Goal: Information Seeking & Learning: Learn about a topic

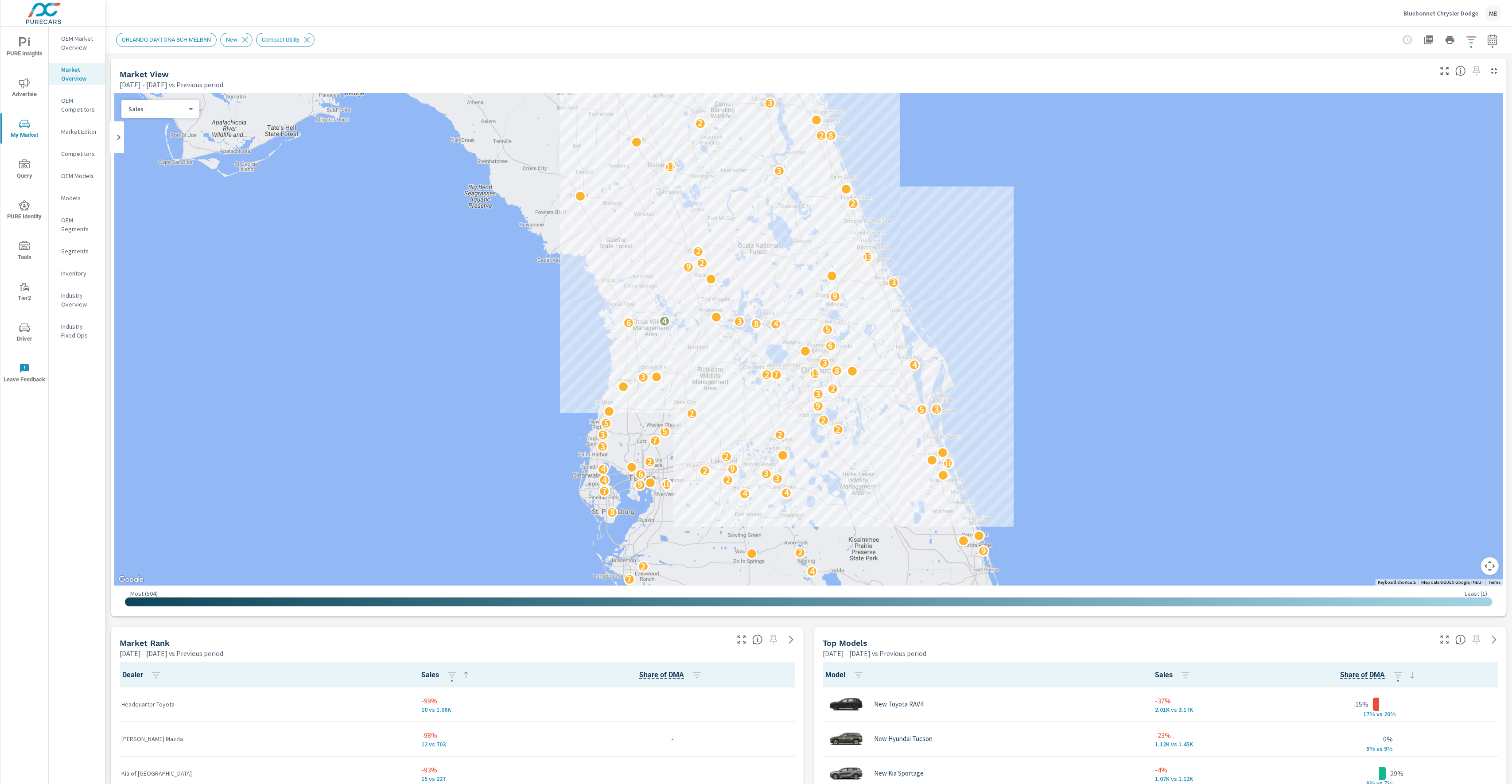
scroll to position [1, 0]
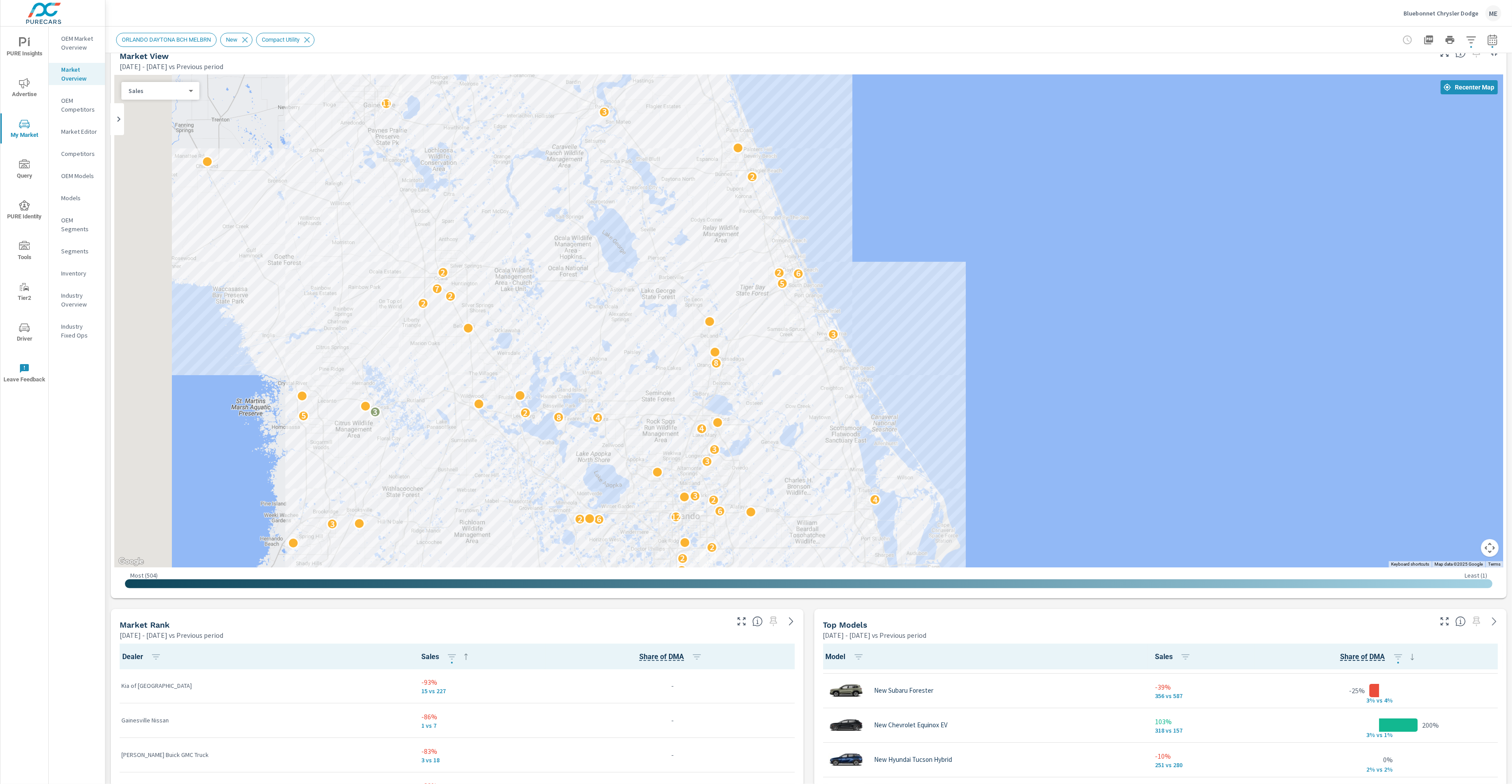
drag, startPoint x: 1035, startPoint y: 299, endPoint x: 1121, endPoint y: 342, distance: 96.2
click at [1121, 342] on div "2 3 6 5 3 3 4 5 2 4 10 2 2 3 5 5 2 2 3 5 6 2 7 2 2 2 2 2 2 2 8 2 2 4 2 2 3 3 3 …" at bounding box center [808, 321] width 1388 height 492
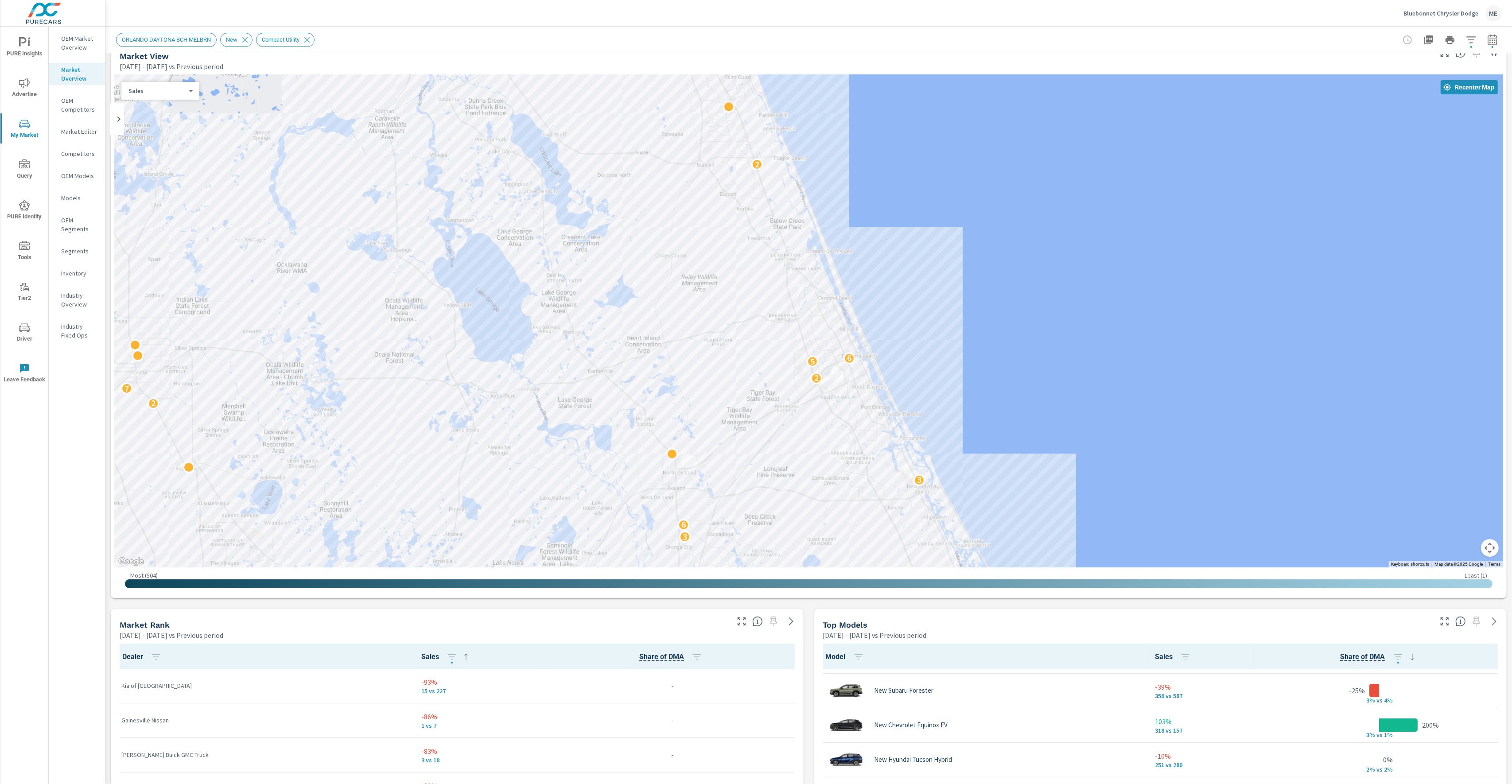
drag, startPoint x: 704, startPoint y: 231, endPoint x: 875, endPoint y: 300, distance: 184.4
click at [875, 300] on div "3 4 3 11 3 2 4 3 2 2 2 4 3 2 7 2 3 3 3 6 3 2 7 2 5 6 2 2 7 4 2 5 2" at bounding box center [808, 321] width 1388 height 492
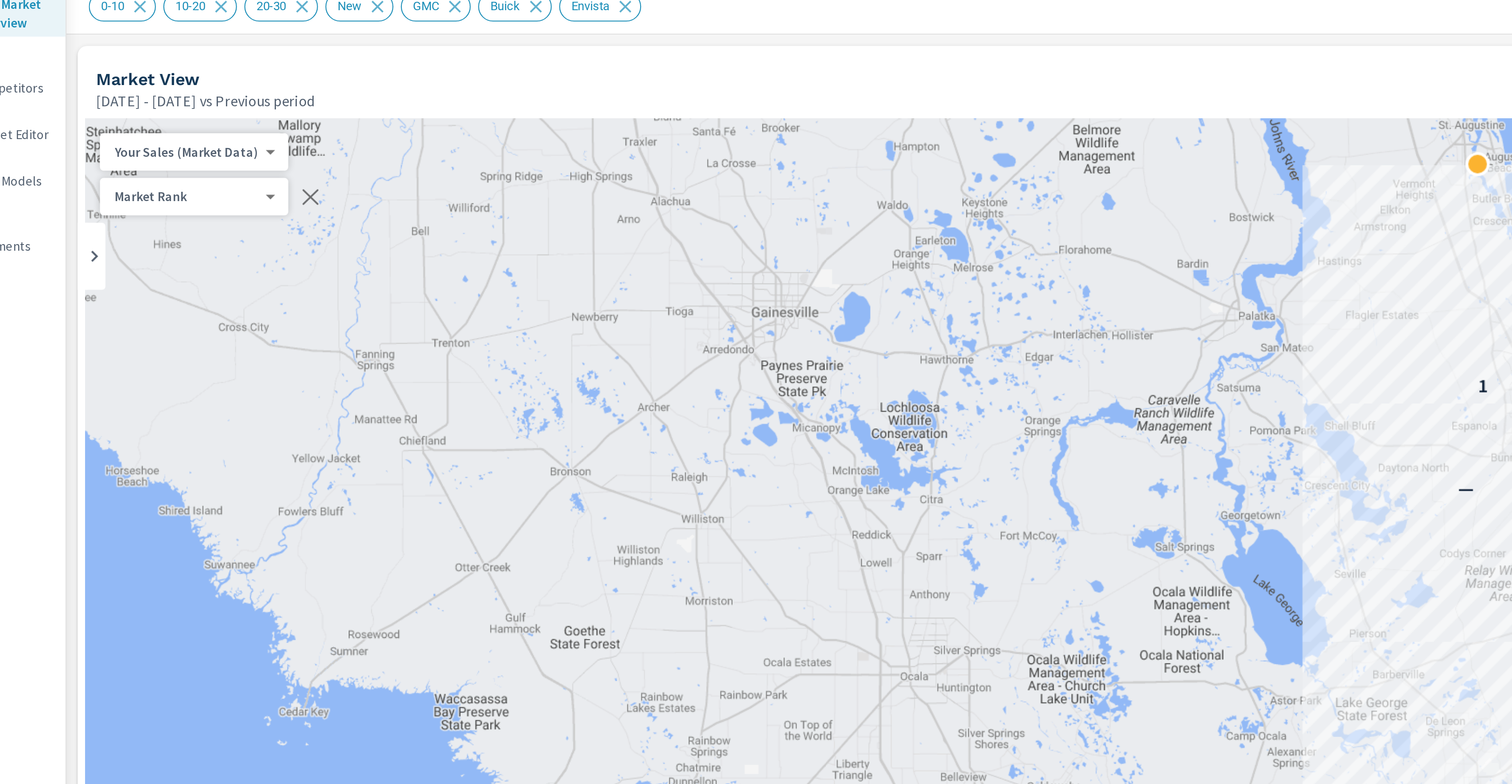
scroll to position [1, 0]
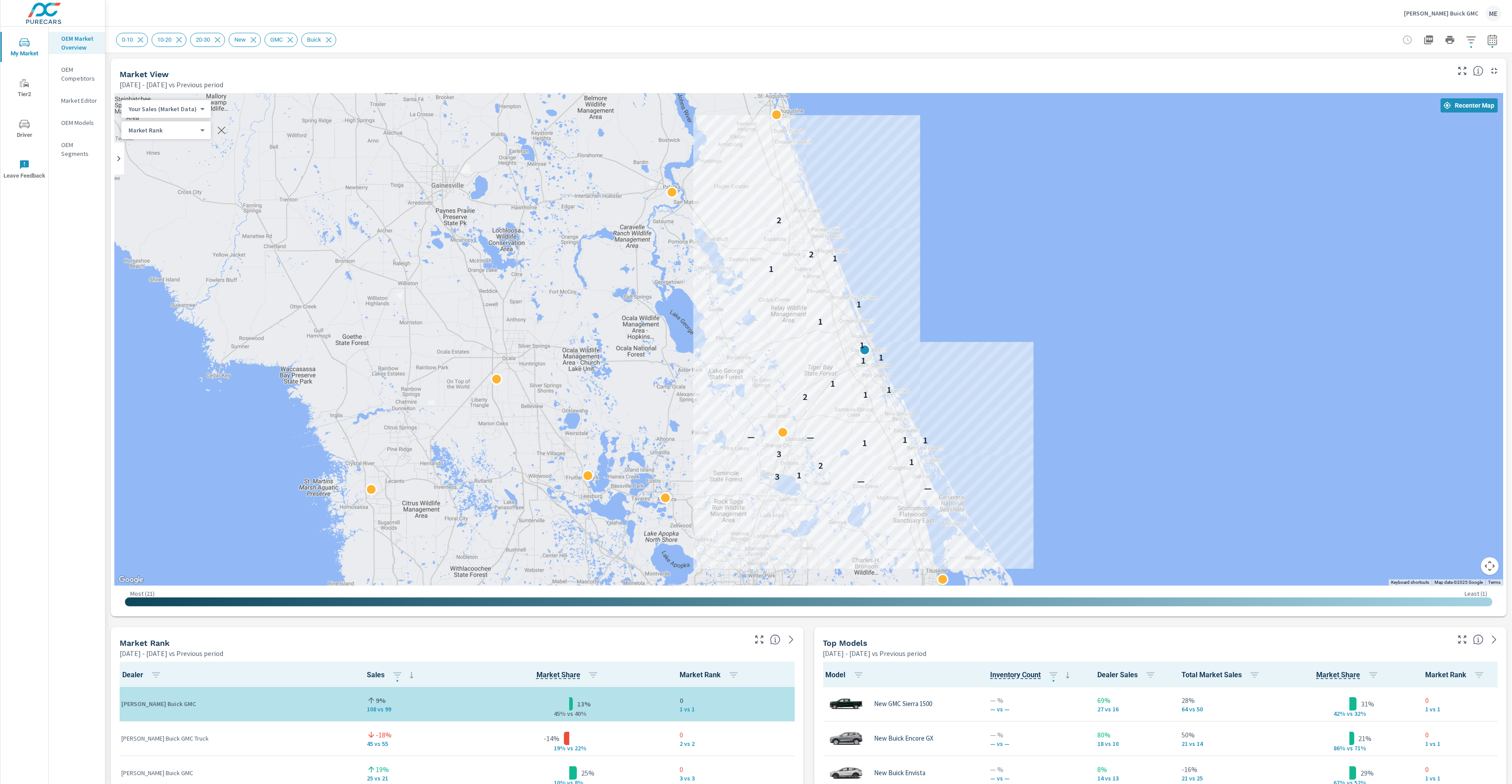
scroll to position [1, 0]
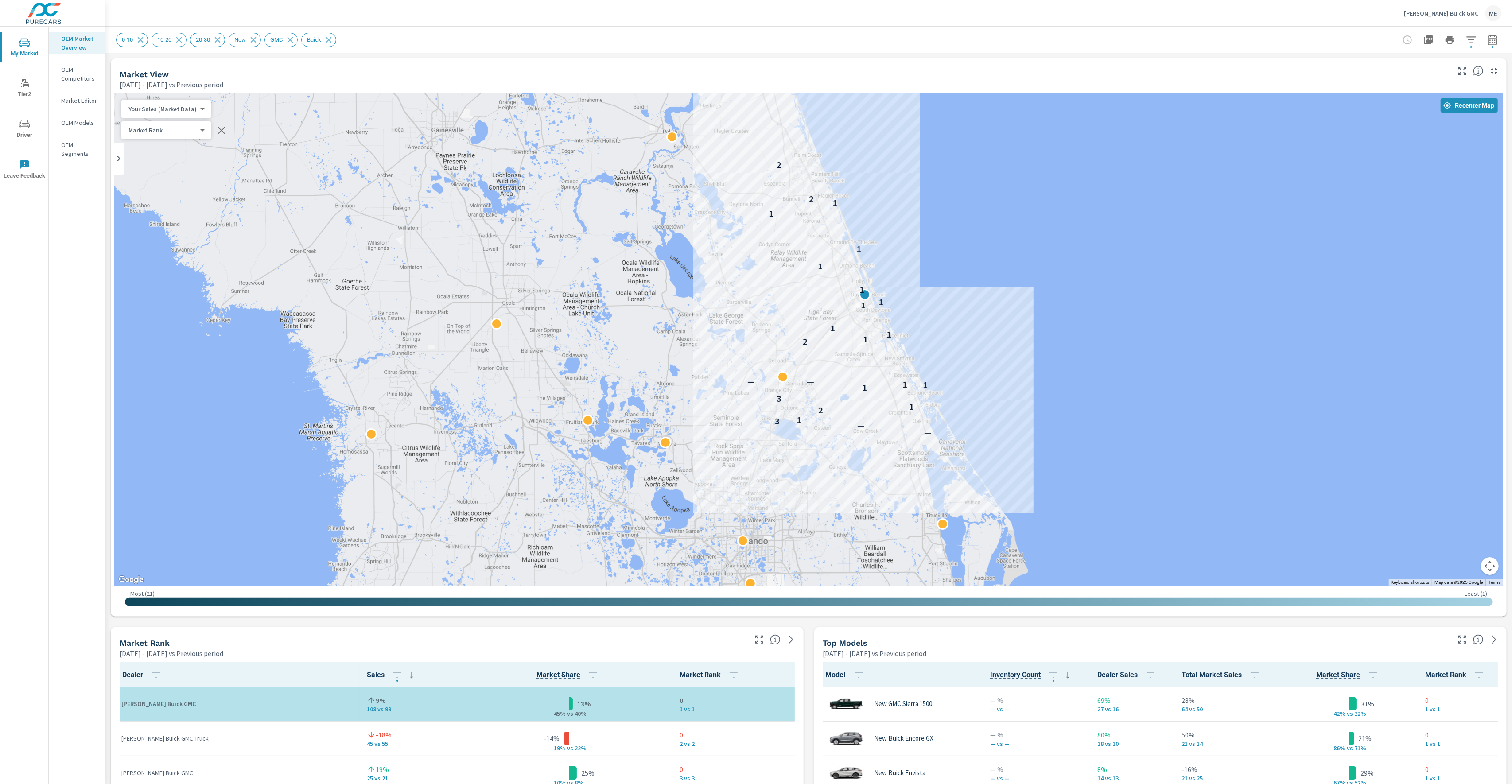
drag, startPoint x: 875, startPoint y: 491, endPoint x: 875, endPoint y: 433, distance: 58.0
click at [875, 433] on div "— — 3 1 2 1 3 1 1 1 — — 2 1 1 1 1 1 1 1 1 1 1 2 2" at bounding box center [1144, 501] width 670 height 435
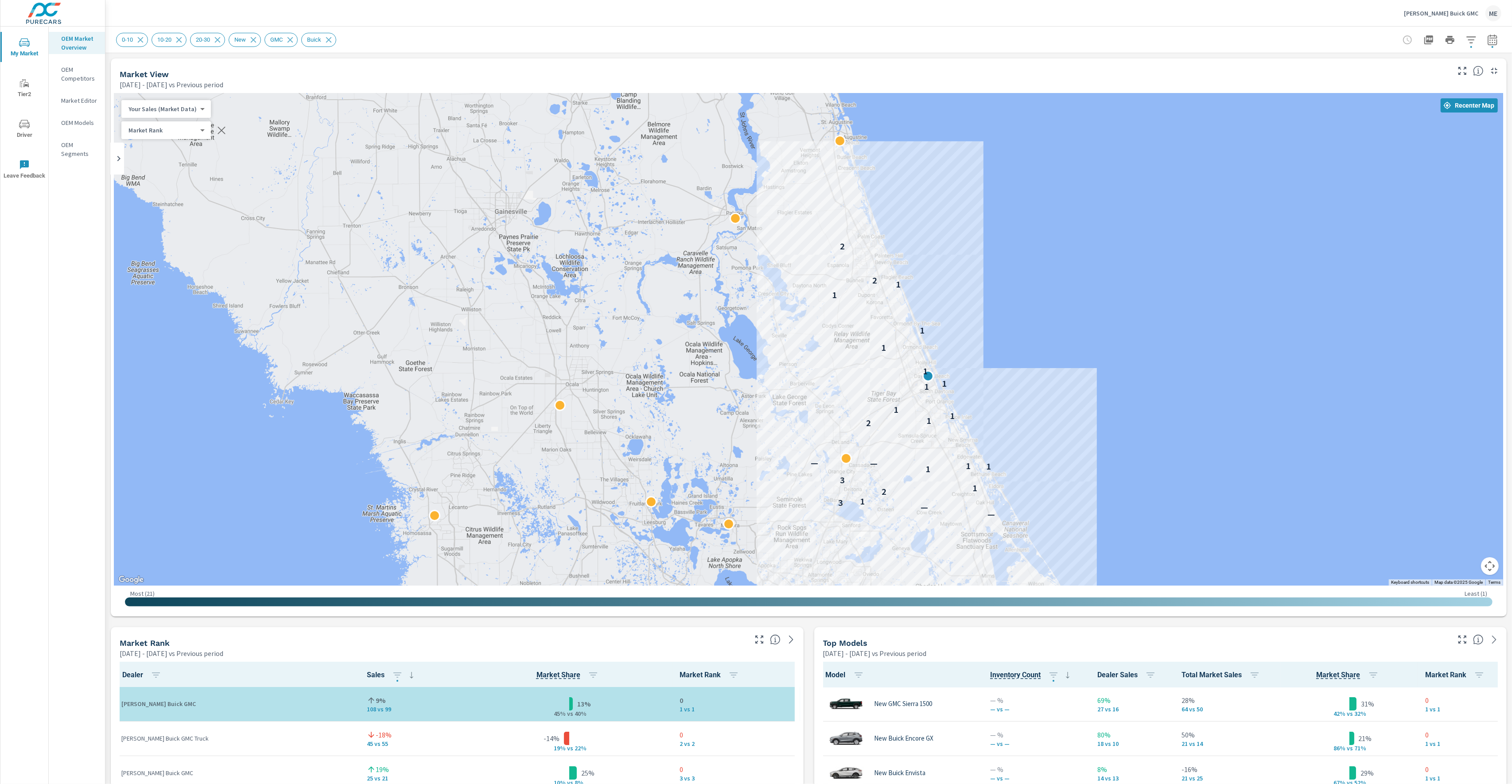
drag, startPoint x: 931, startPoint y: 365, endPoint x: 995, endPoint y: 449, distance: 105.6
click at [995, 449] on div "— — 3 1 2 1 3 1 1 1 — — 2 1 1 1 1 1 1 1 1 1 1 2 2" at bounding box center [1207, 640] width 670 height 435
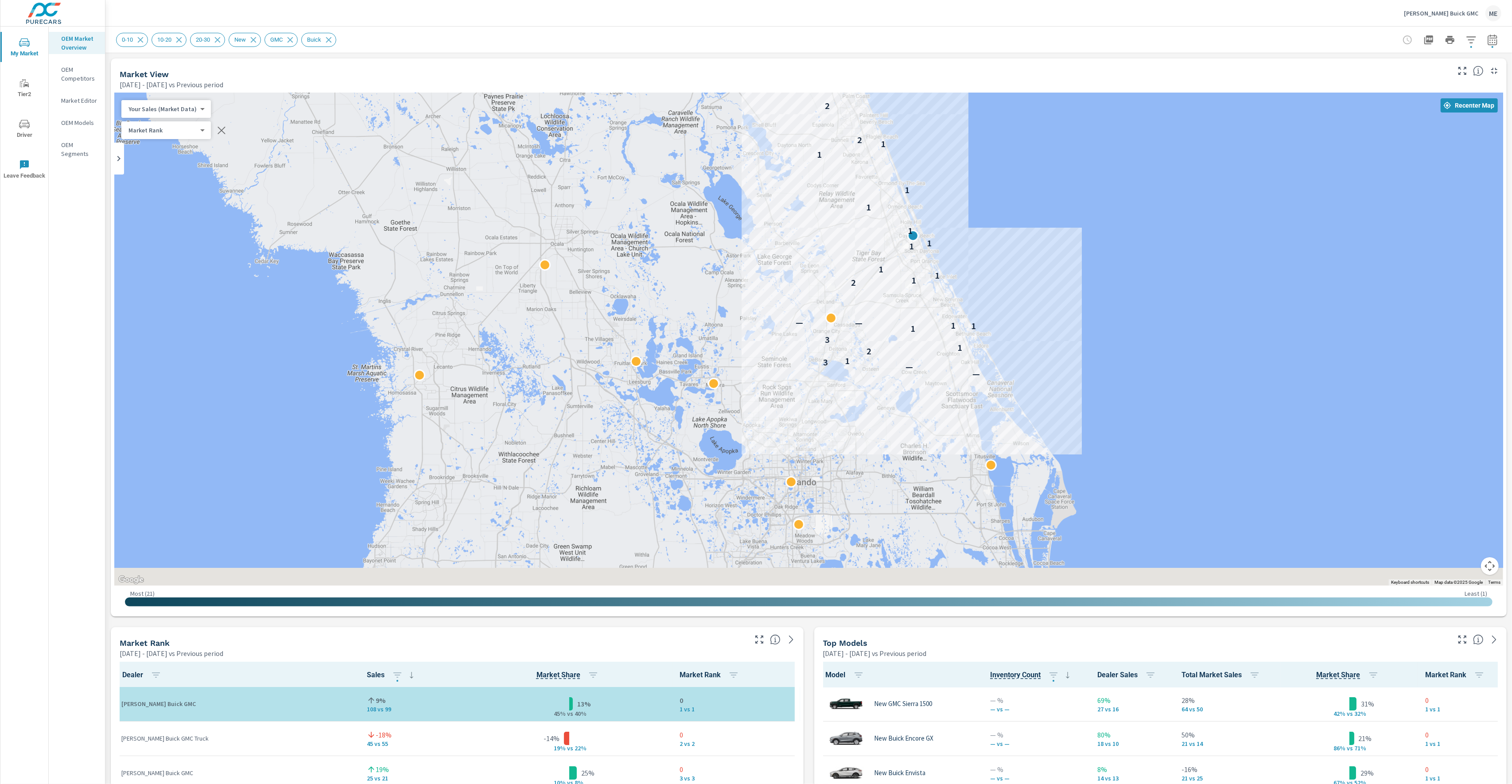
drag, startPoint x: 1025, startPoint y: 401, endPoint x: 1010, endPoint y: 253, distance: 148.8
click at [1010, 253] on div "— — 3 1 2 1 3 1 1 1 — — 2 1 1 1 1 1 1 1 1 1 1 2 2" at bounding box center [1129, 416] width 670 height 435
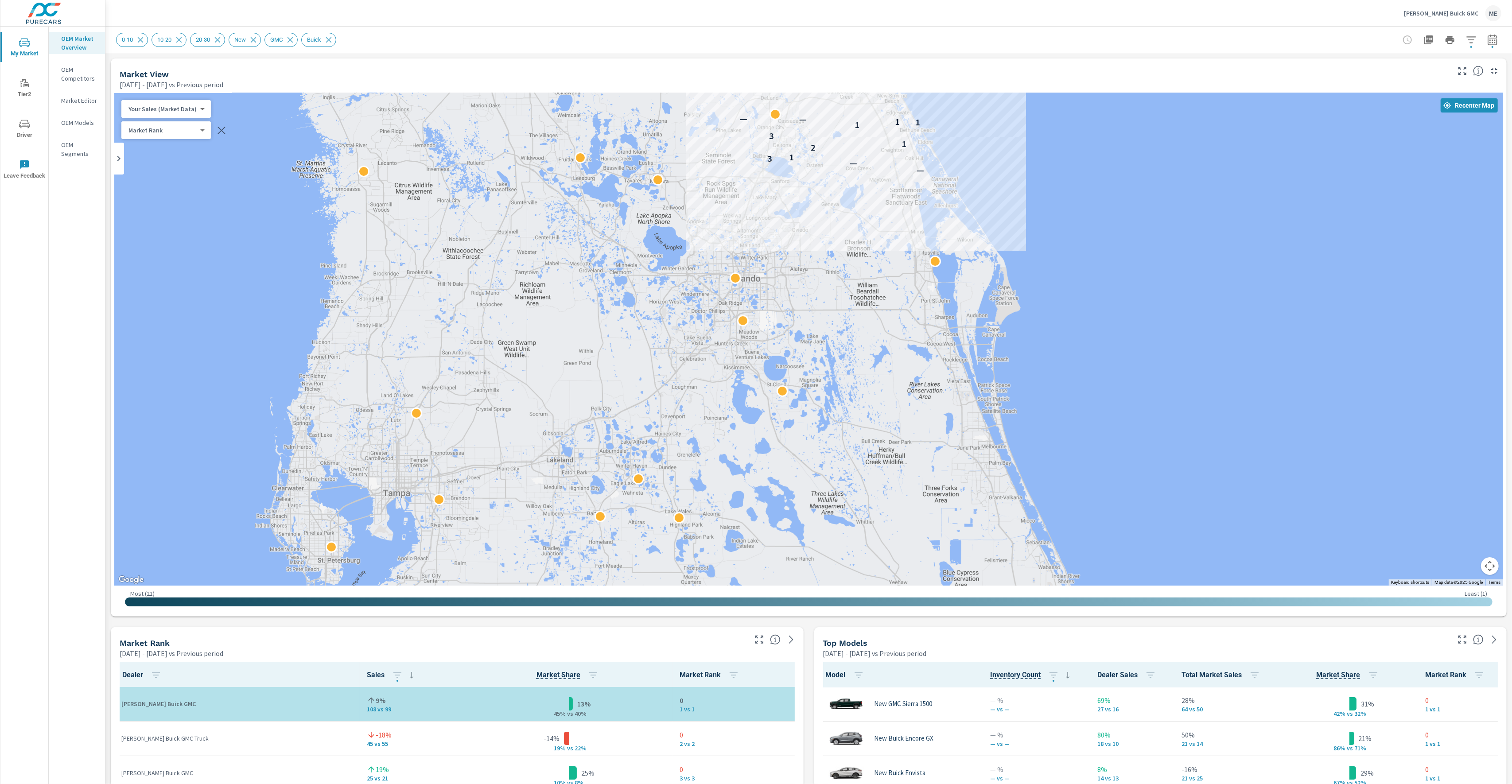
drag, startPoint x: 1118, startPoint y: 526, endPoint x: 1062, endPoint y: 324, distance: 209.6
click at [1062, 324] on div "— — 3 1 2 1 3 1 1 1 — — 2 1 1 1 1 1 1 1 1 1 1 2 2" at bounding box center [1088, 354] width 670 height 435
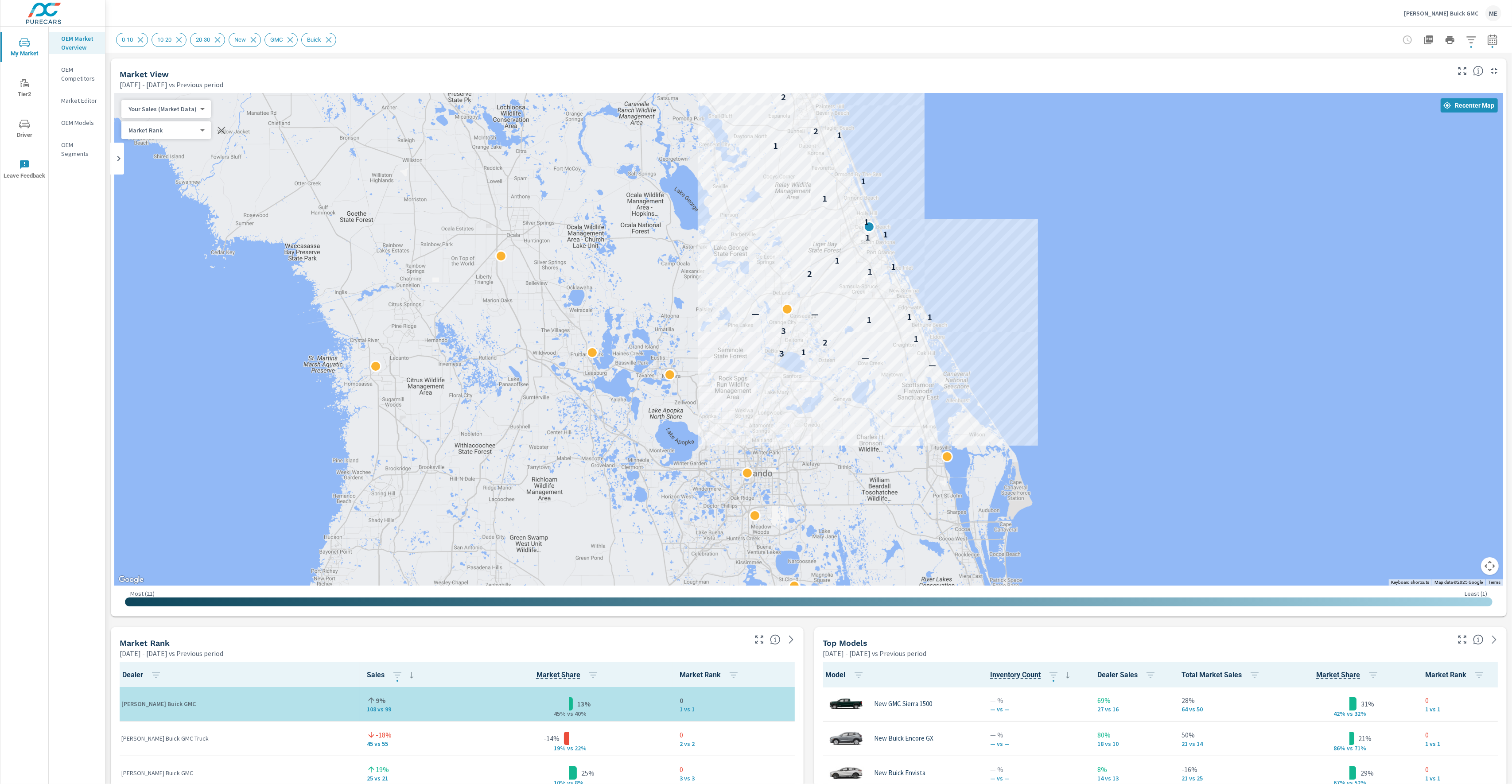
drag, startPoint x: 1144, startPoint y: 290, endPoint x: 1158, endPoint y: 478, distance: 188.5
click at [1158, 478] on div "— — 3 1 2 1 3 1 1 1 — — 2 1 1 1 1 1 1 1 1 1 1 2 2" at bounding box center [808, 339] width 1388 height 492
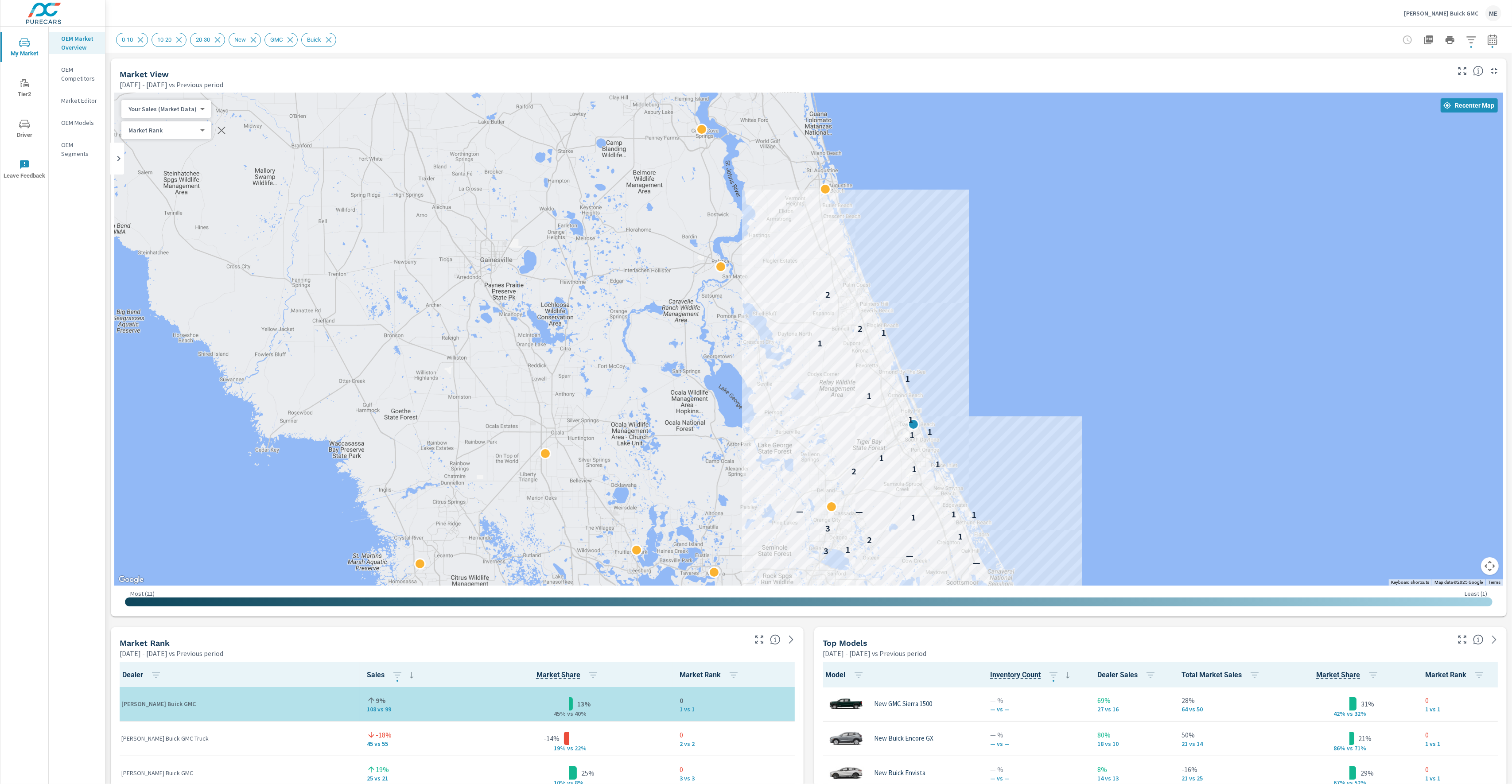
drag, startPoint x: 1048, startPoint y: 294, endPoint x: 1089, endPoint y: 487, distance: 197.3
click at [1089, 487] on div "— — 3 1 2 1 3 1 1 1 — — 2 1 1 1 1 1 1 1 1 1 1 2 2" at bounding box center [808, 339] width 1388 height 492
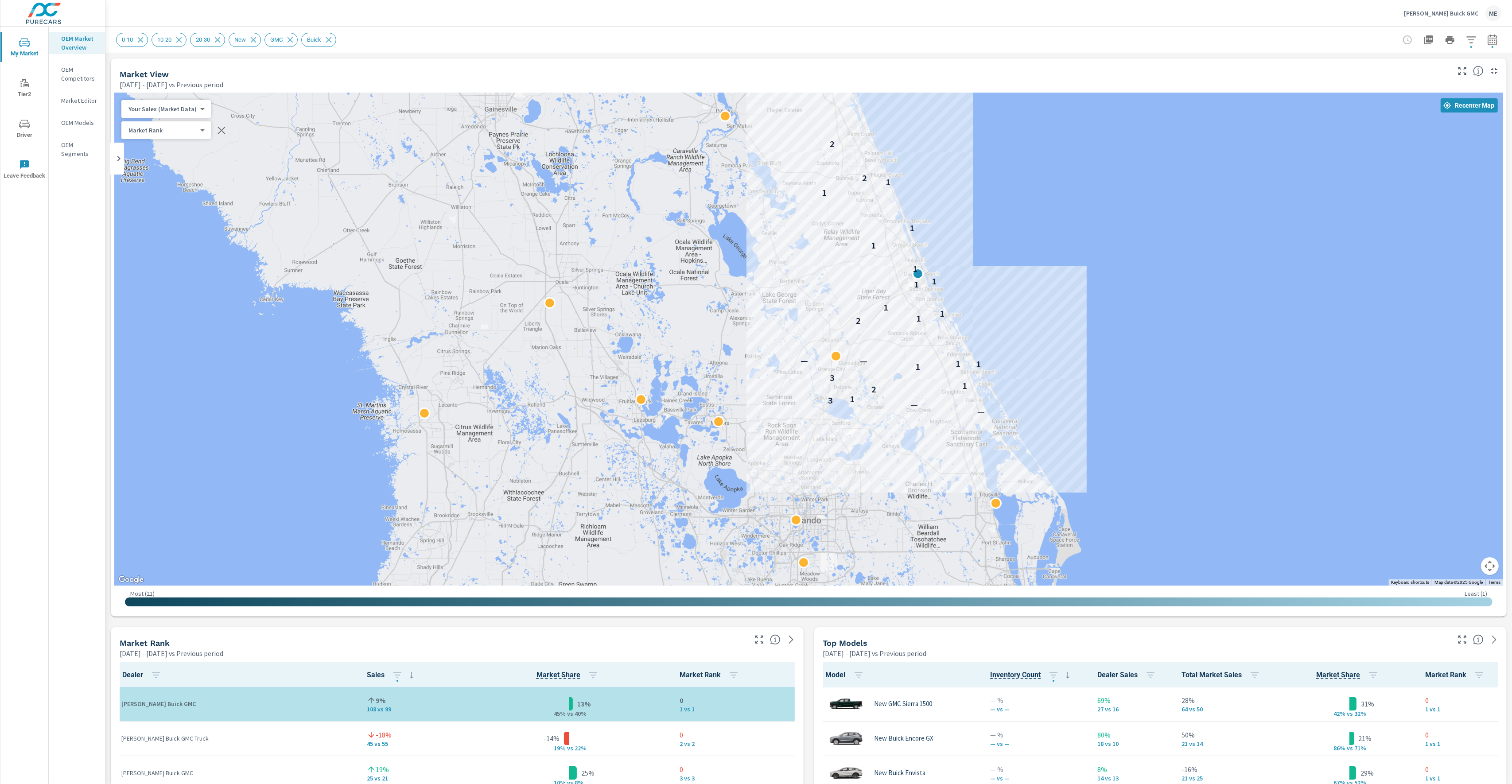
drag, startPoint x: 654, startPoint y: 453, endPoint x: 658, endPoint y: 265, distance: 188.0
click at [658, 265] on div "— — 3 1 2 1 3 1 1 1 — — 2 1 1 1 1 1 1 1 1 1 1 2 2" at bounding box center [808, 339] width 1388 height 492
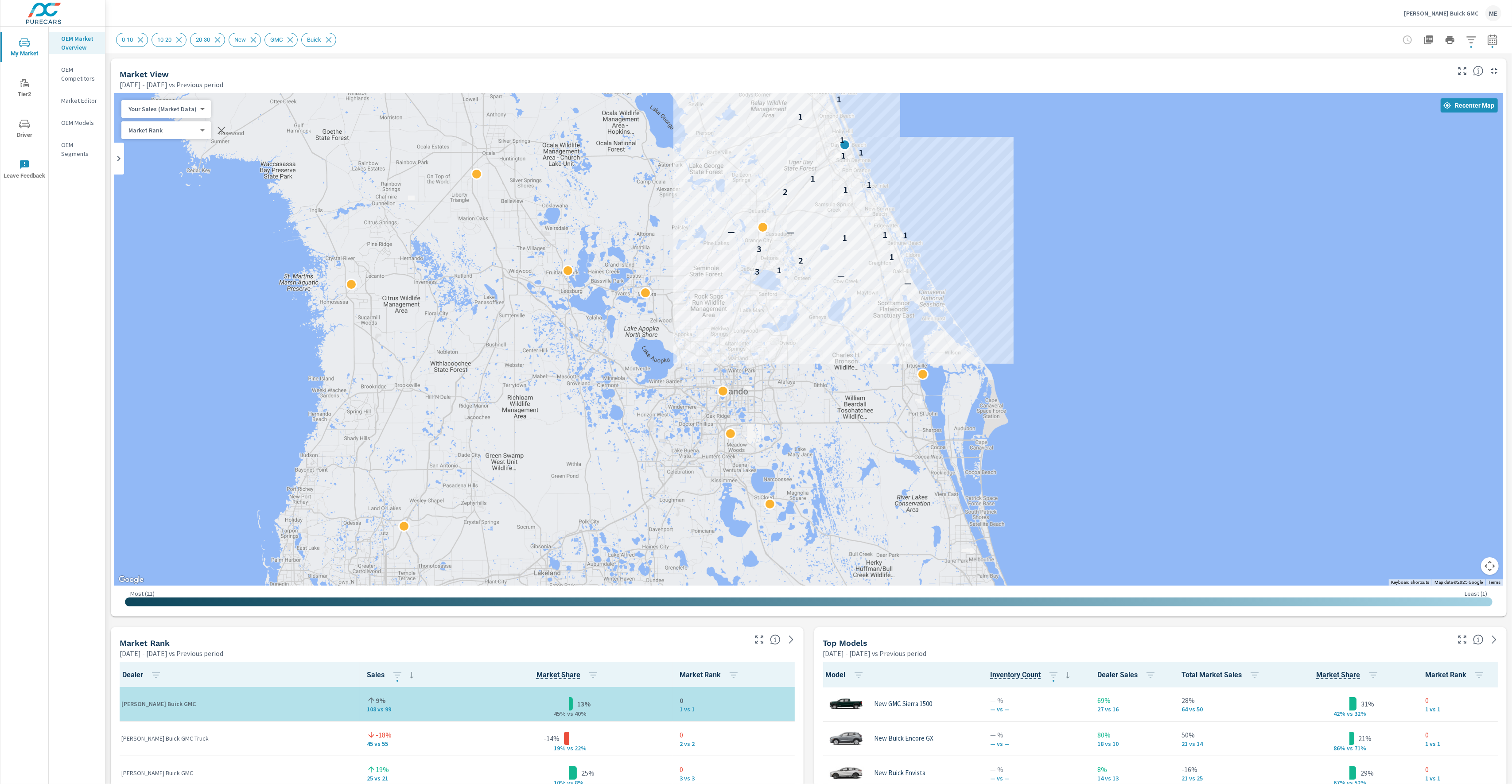
drag, startPoint x: 842, startPoint y: 475, endPoint x: 765, endPoint y: 373, distance: 127.8
click at [765, 373] on div "— — 3 1 2 1 3 1 1 1 — — 2 1 1 1 1 1 1 1 1 1 1 2 2" at bounding box center [1070, 461] width 670 height 435
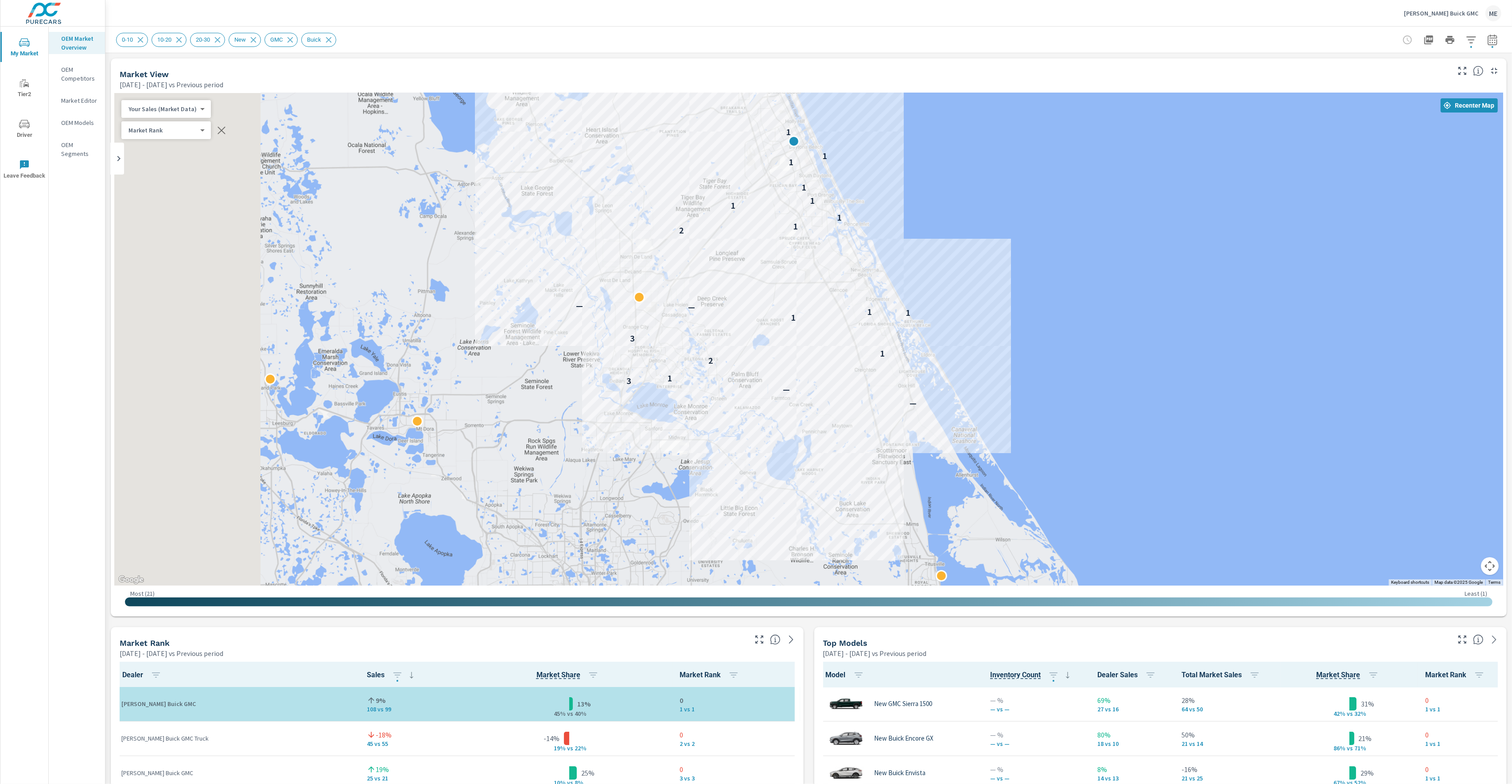
drag, startPoint x: 1154, startPoint y: 263, endPoint x: 1473, endPoint y: 340, distance: 328.2
click at [1495, 336] on div "— — 3 1 2 1 3 1 1 1 — — 2 1 1 1 1 1 1 1 1 1 1 1 1" at bounding box center [808, 339] width 1388 height 492
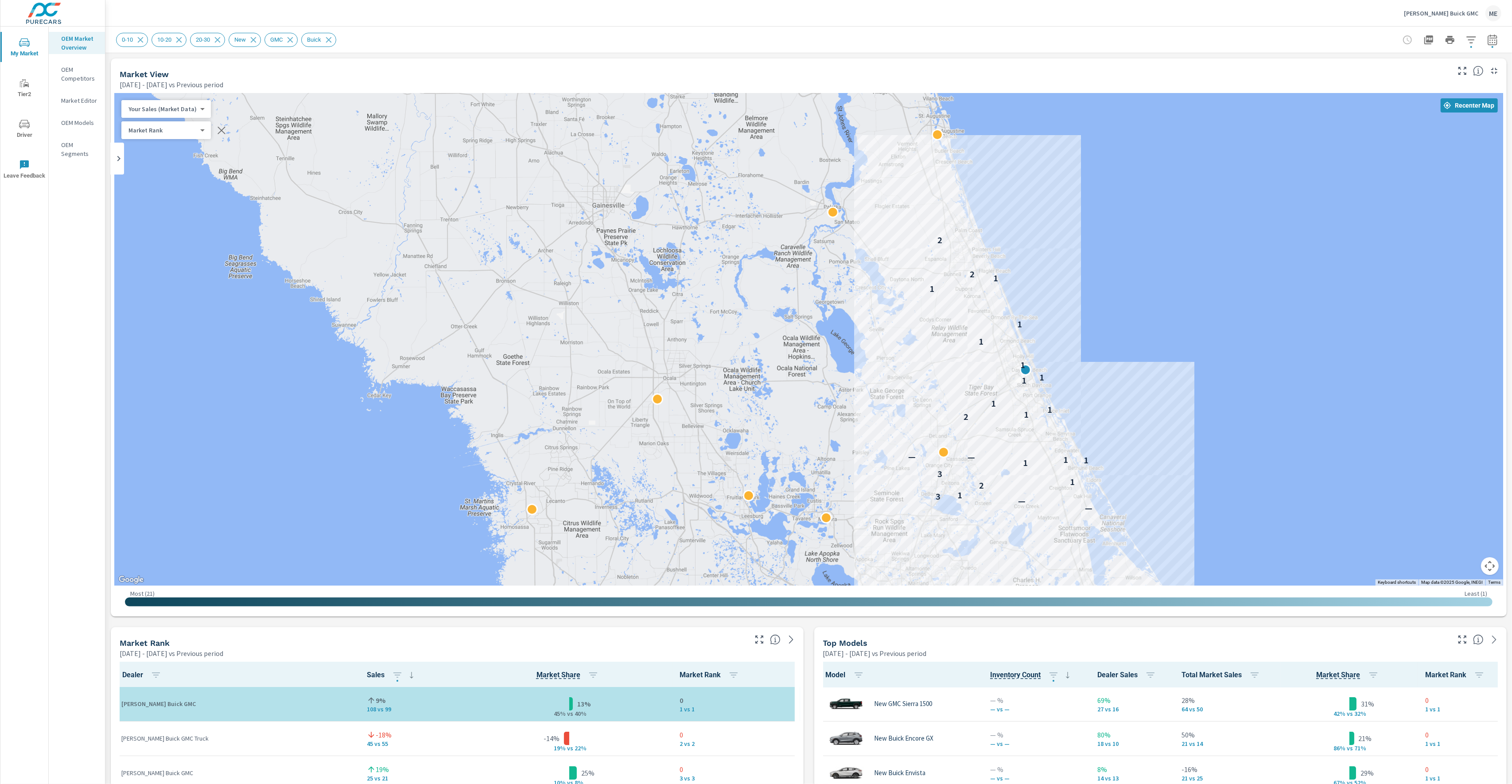
drag, startPoint x: 1086, startPoint y: 256, endPoint x: 1185, endPoint y: 422, distance: 193.3
click at [1185, 422] on div "— — 3 1 2 1 3 1 1 1 — — 2 1 1 1 1 1 1 1 1 1 1 2 2" at bounding box center [808, 339] width 1388 height 492
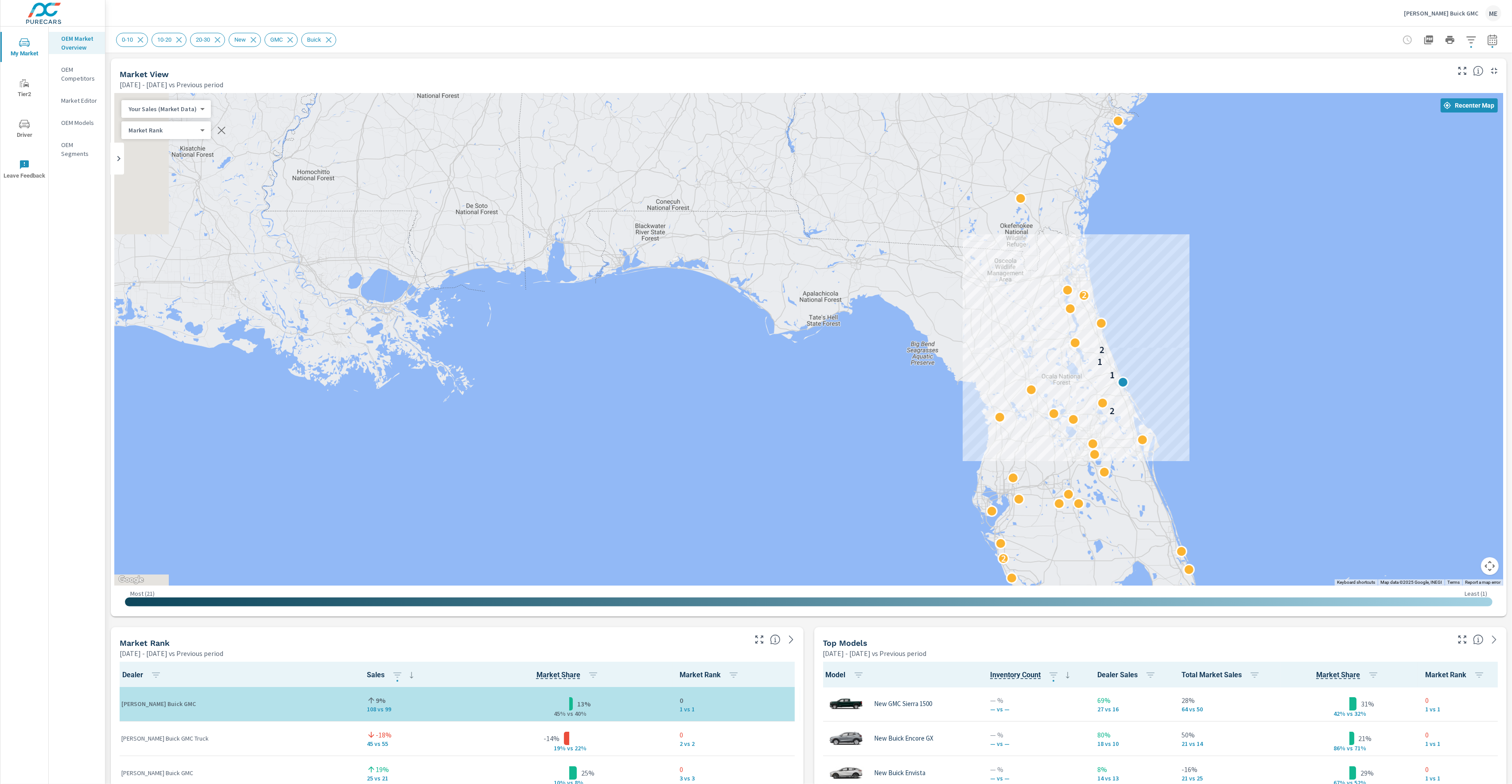
drag, startPoint x: 1107, startPoint y: 409, endPoint x: 1251, endPoint y: 441, distance: 147.5
click at [1251, 441] on div "2 2 1 1 2 2" at bounding box center [1236, 572] width 670 height 435
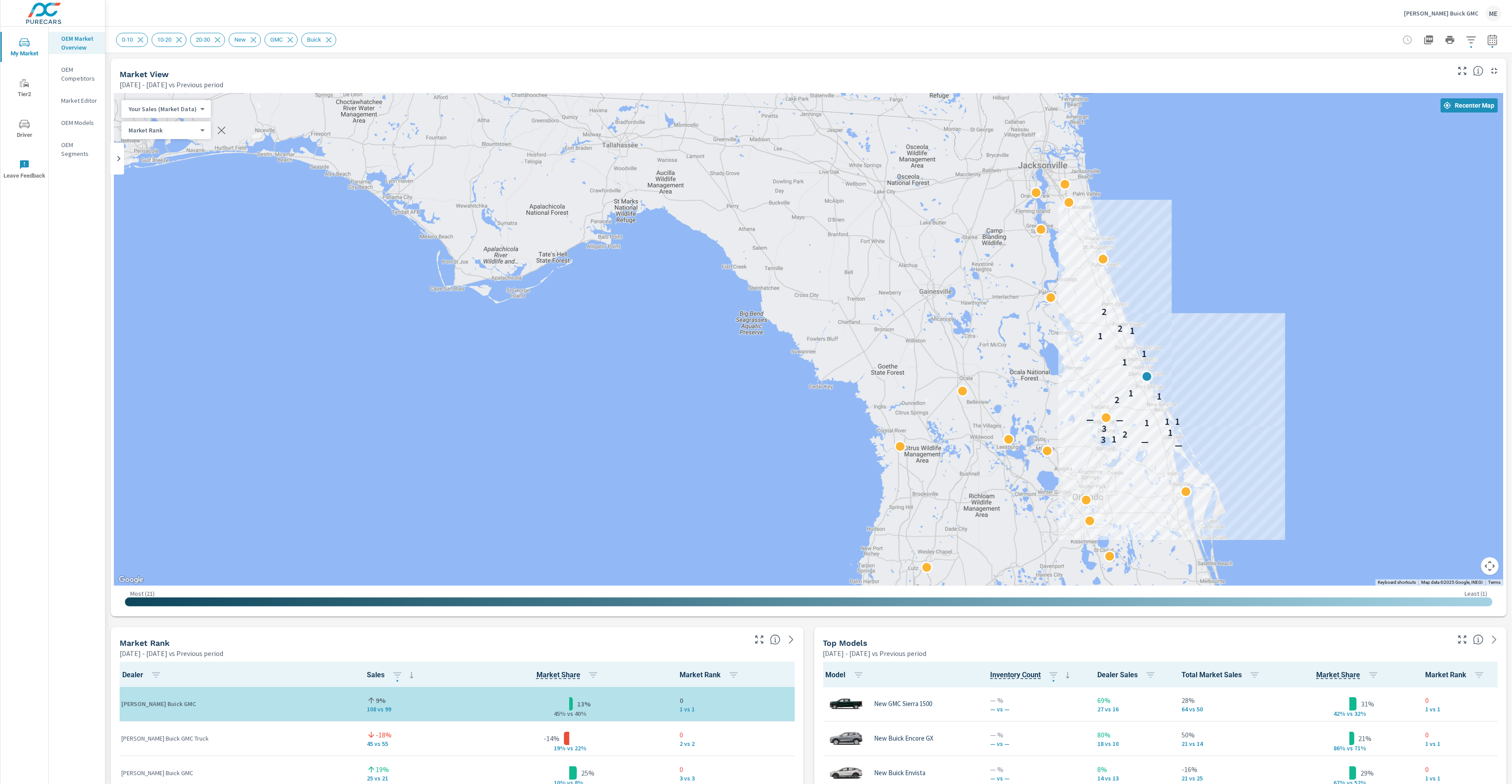
drag, startPoint x: 1202, startPoint y: 406, endPoint x: 1227, endPoint y: 410, distance: 25.3
click at [1227, 410] on div "2 — — 3 1 2 1 3 1 1 1 — — 2 1 1 1 1 1 1 2 2" at bounding box center [1165, 560] width 670 height 435
click at [797, 26] on div "Ritchey Buick GMC ME" at bounding box center [808, 13] width 1385 height 26
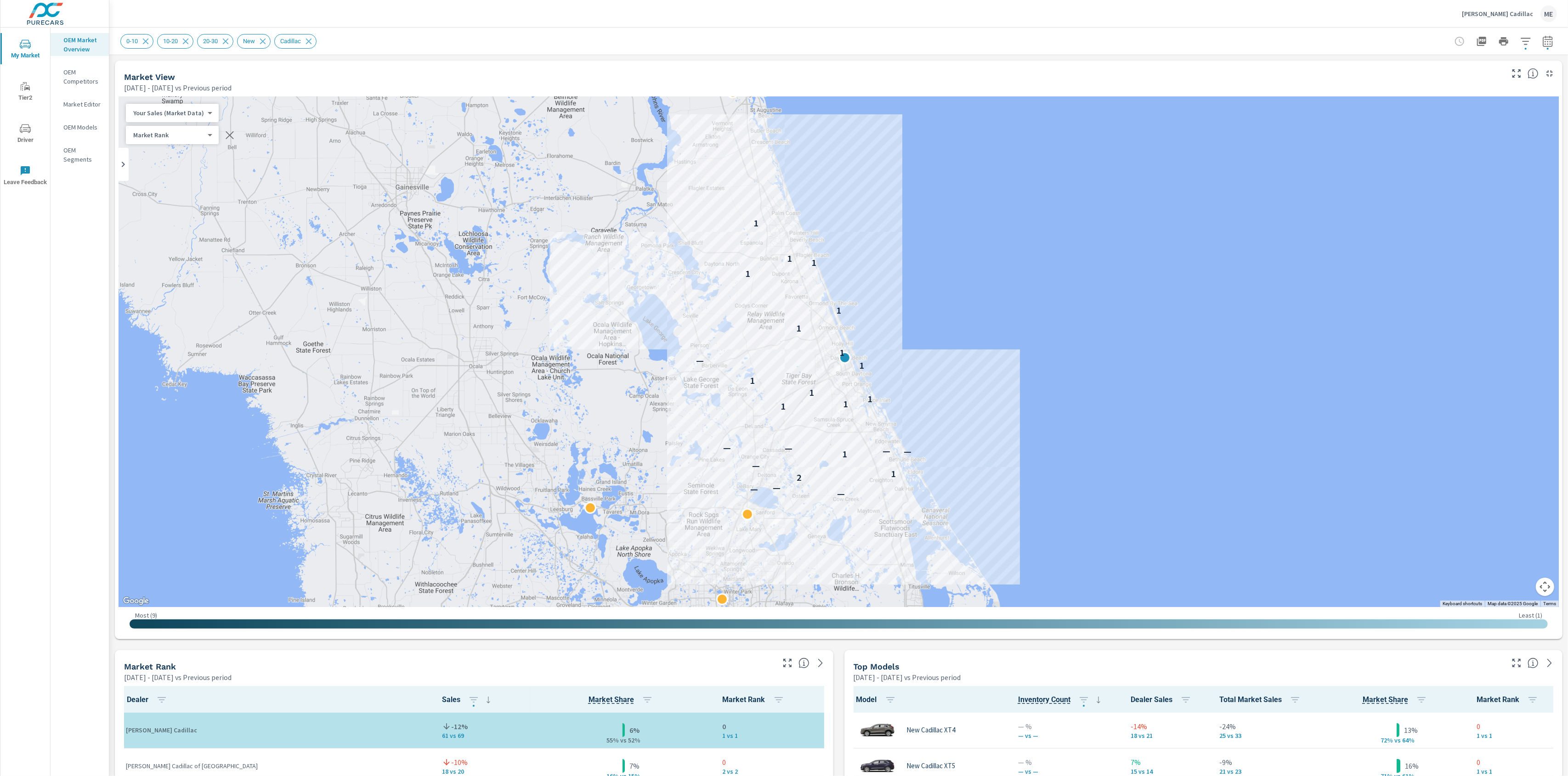
scroll to position [1, 0]
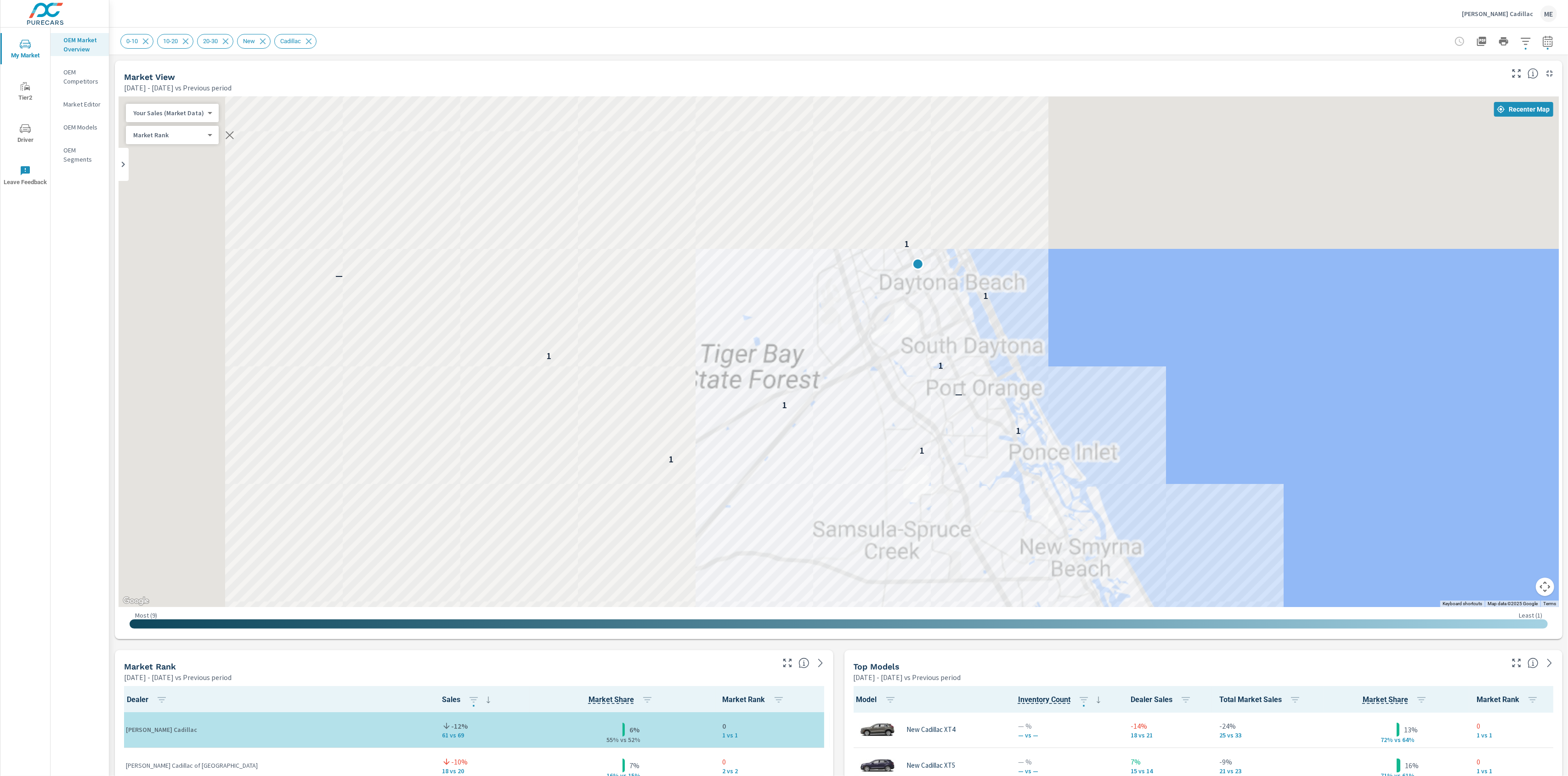
drag, startPoint x: 562, startPoint y: 240, endPoint x: 897, endPoint y: 394, distance: 368.7
click at [1148, 490] on div "— — — 2 1 — 1 — — — — 1 1 1 1 — 1 1 1 — 1" at bounding box center [838, 351] width 1440 height 510
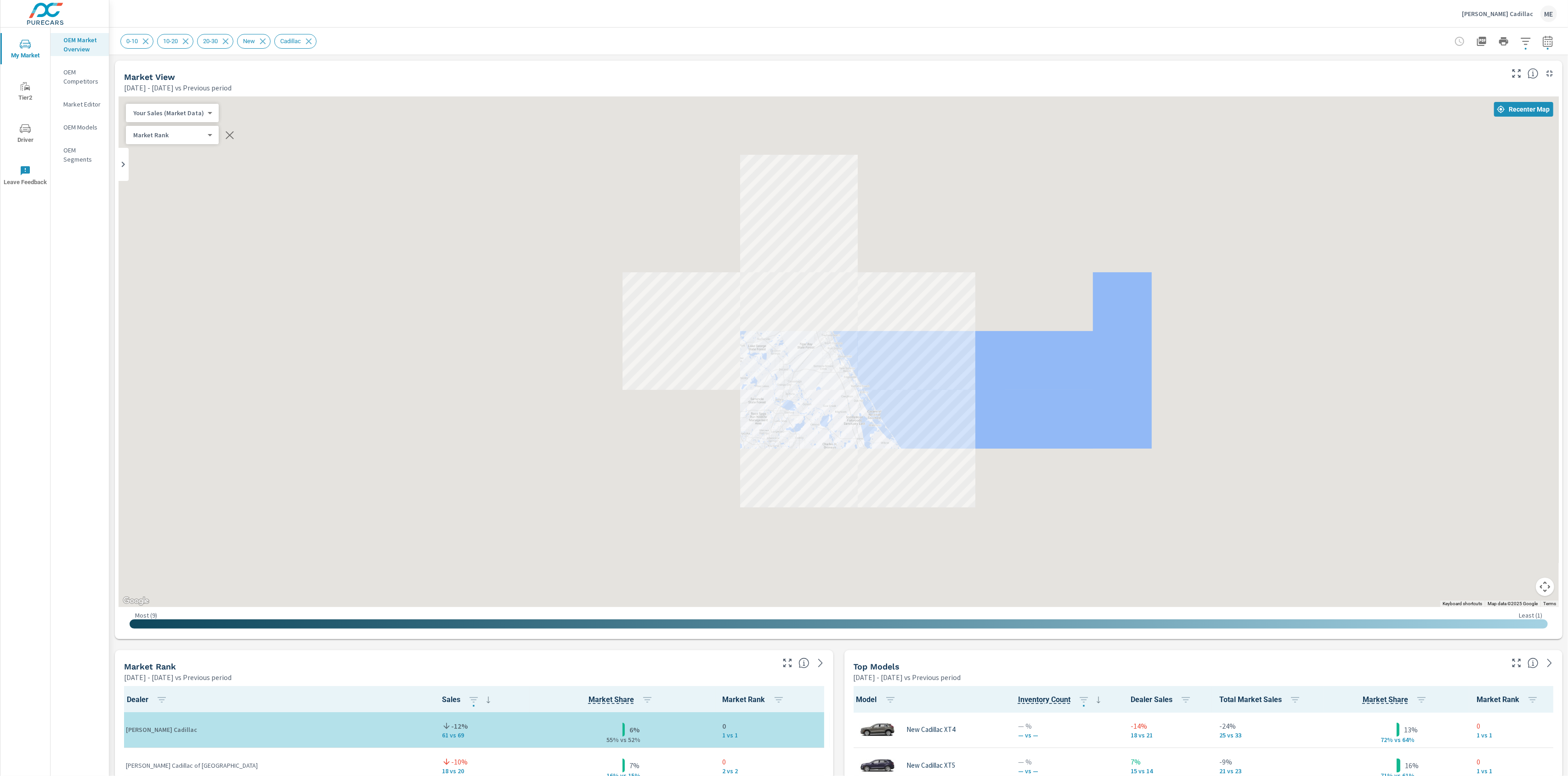
drag, startPoint x: 1005, startPoint y: 265, endPoint x: 938, endPoint y: 222, distance: 79.6
click at [938, 222] on div "— — — 2 1 — 1 — — — — 1 1 1 1 1 — 1 1 1 1 1 1 1" at bounding box center [838, 351] width 1440 height 510
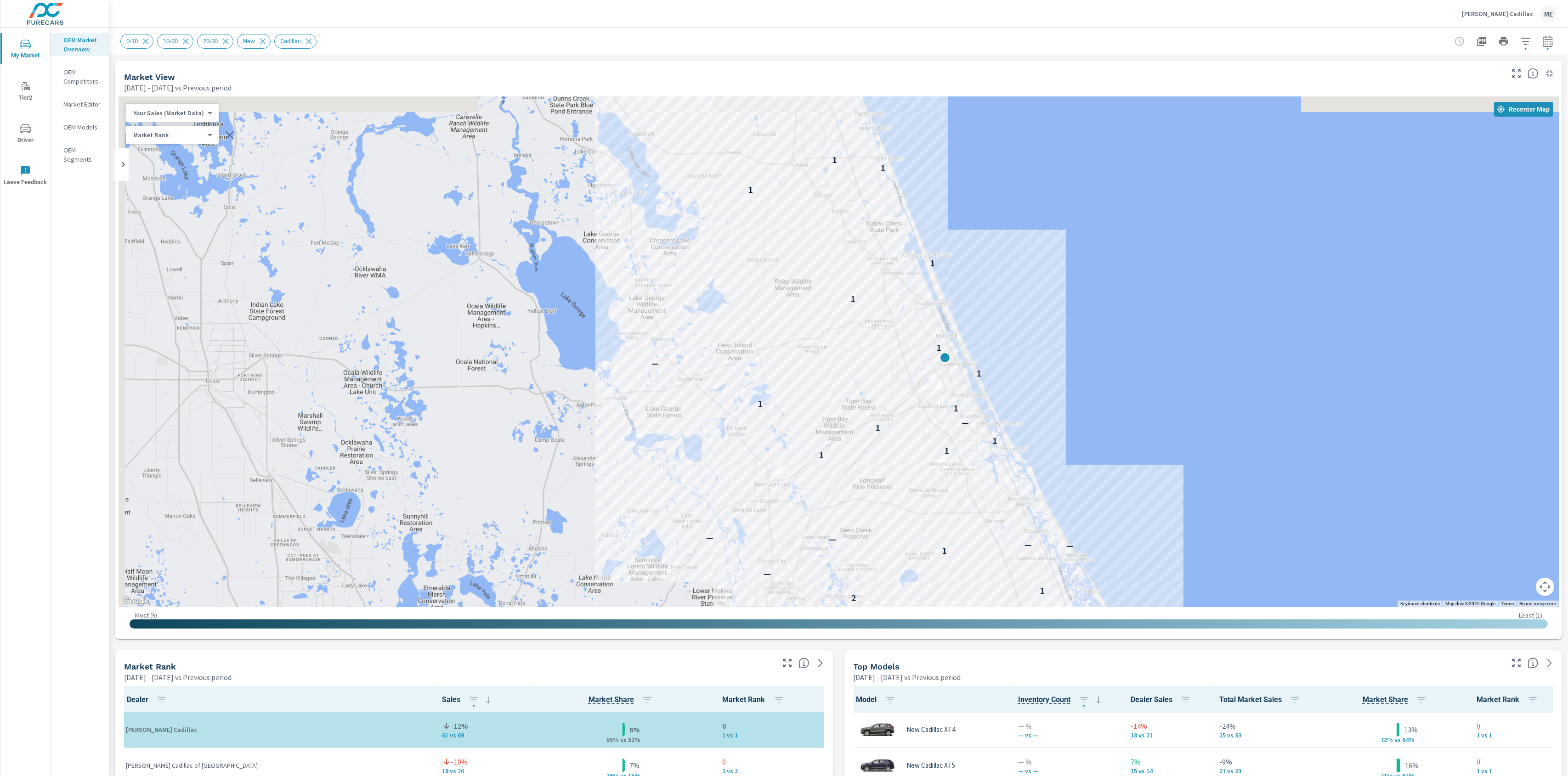
drag, startPoint x: 856, startPoint y: 346, endPoint x: 1043, endPoint y: 400, distance: 194.6
click at [1043, 400] on div "— — — 2 1 — 1 — — — — 1 1 1 1 — 1 1 1 — 1 1 1 1 1 1 1" at bounding box center [838, 351] width 1440 height 510
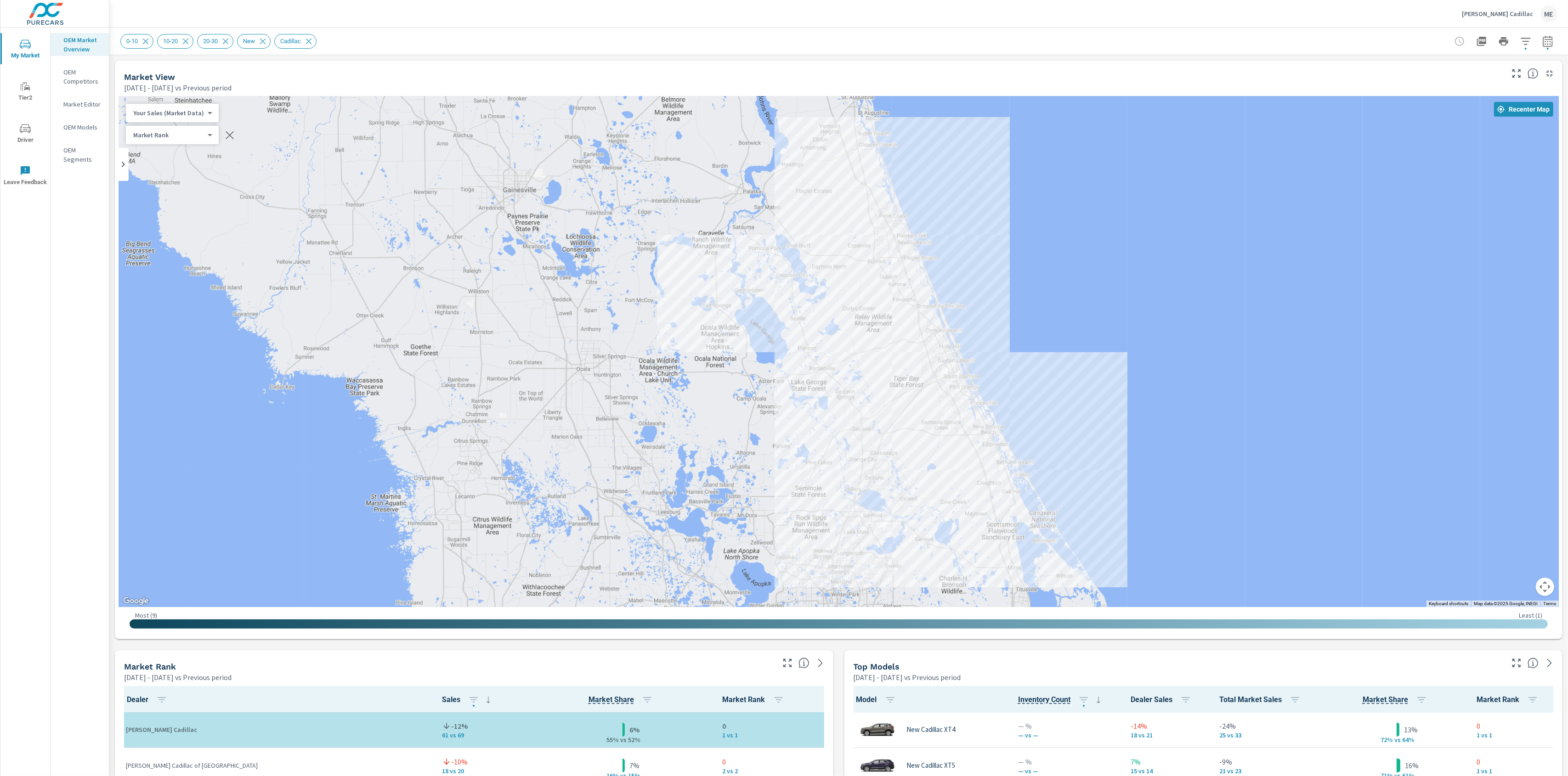
drag, startPoint x: 1188, startPoint y: 274, endPoint x: 1162, endPoint y: 271, distance: 26.2
click at [1162, 271] on div "— — — 2 1 — 1 — — — — 1 1 1 1 1 1 — 1 1 1 1 1 1 1" at bounding box center [838, 351] width 1440 height 510
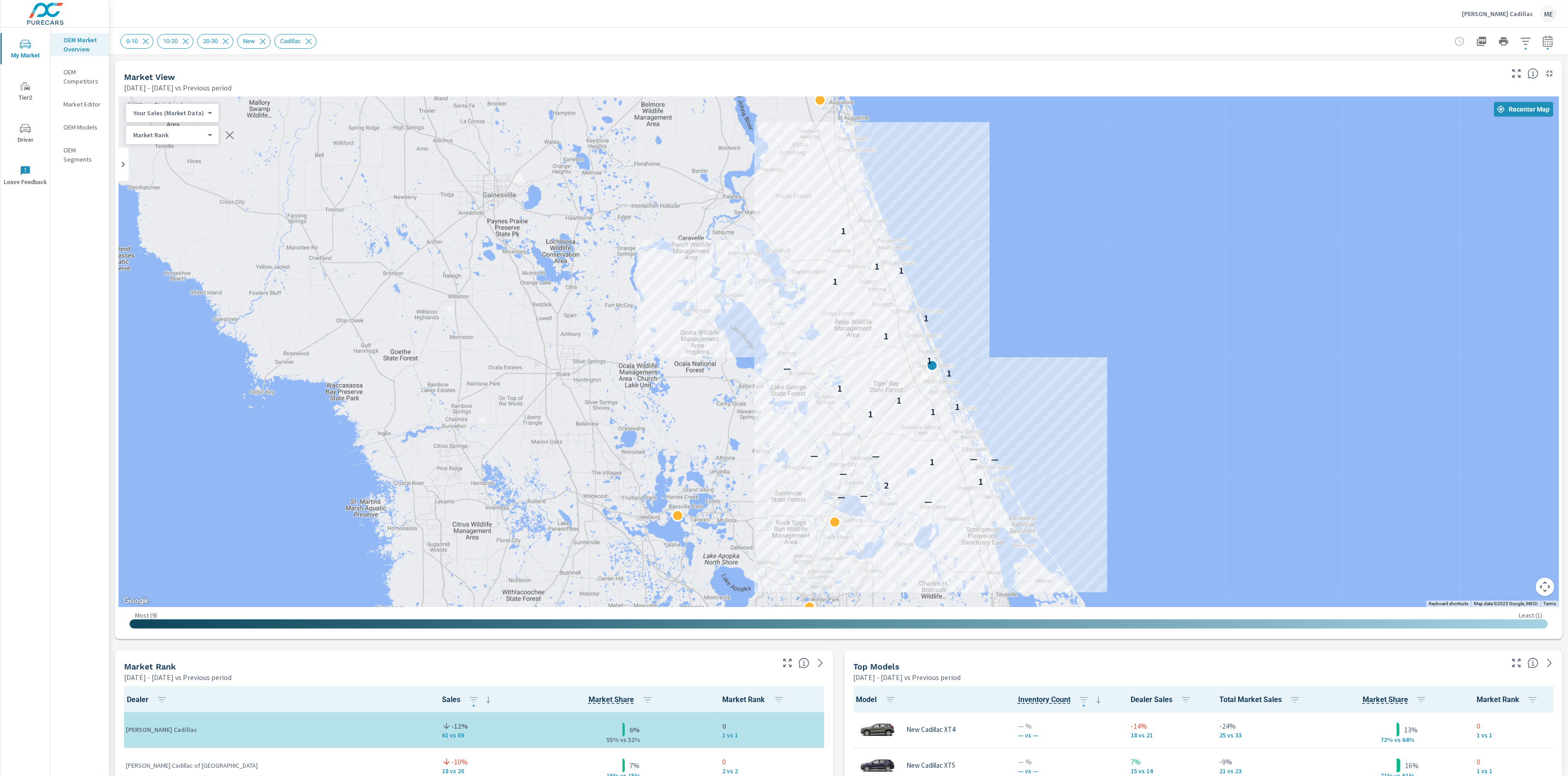
drag, startPoint x: 1146, startPoint y: 364, endPoint x: 1124, endPoint y: 369, distance: 22.6
click at [1124, 369] on div "— — — 2 1 — 1 — — — — 1 1 1 1 1 1 — 1 1 1 1 1 1 1" at bounding box center [1166, 582] width 694 height 451
click at [986, 61] on div "Market View Apr 01, 2025 - Jun 30, 2025 vs Previous period" at bounding box center [810, 76] width 1391 height 32
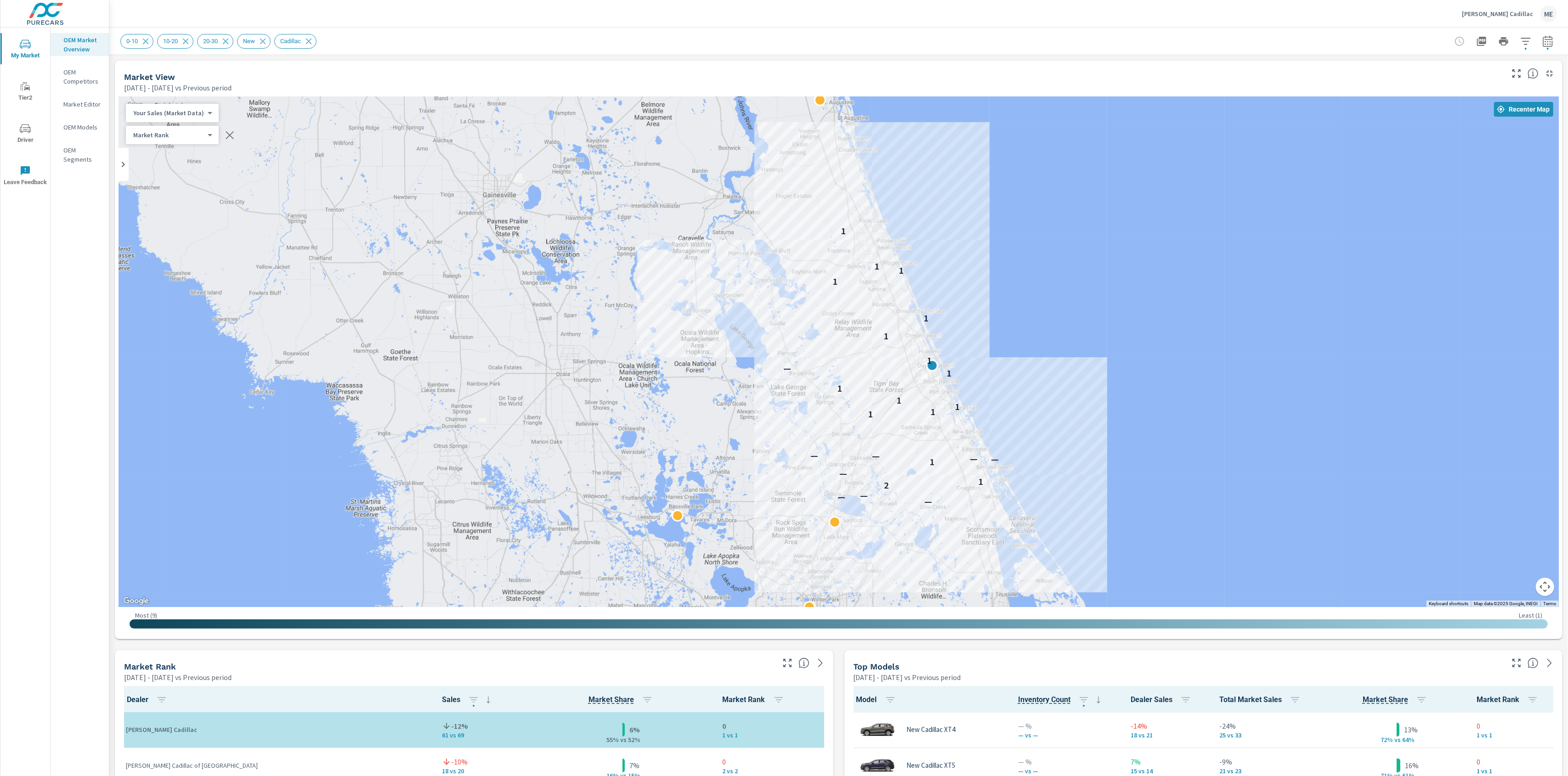
scroll to position [2, 0]
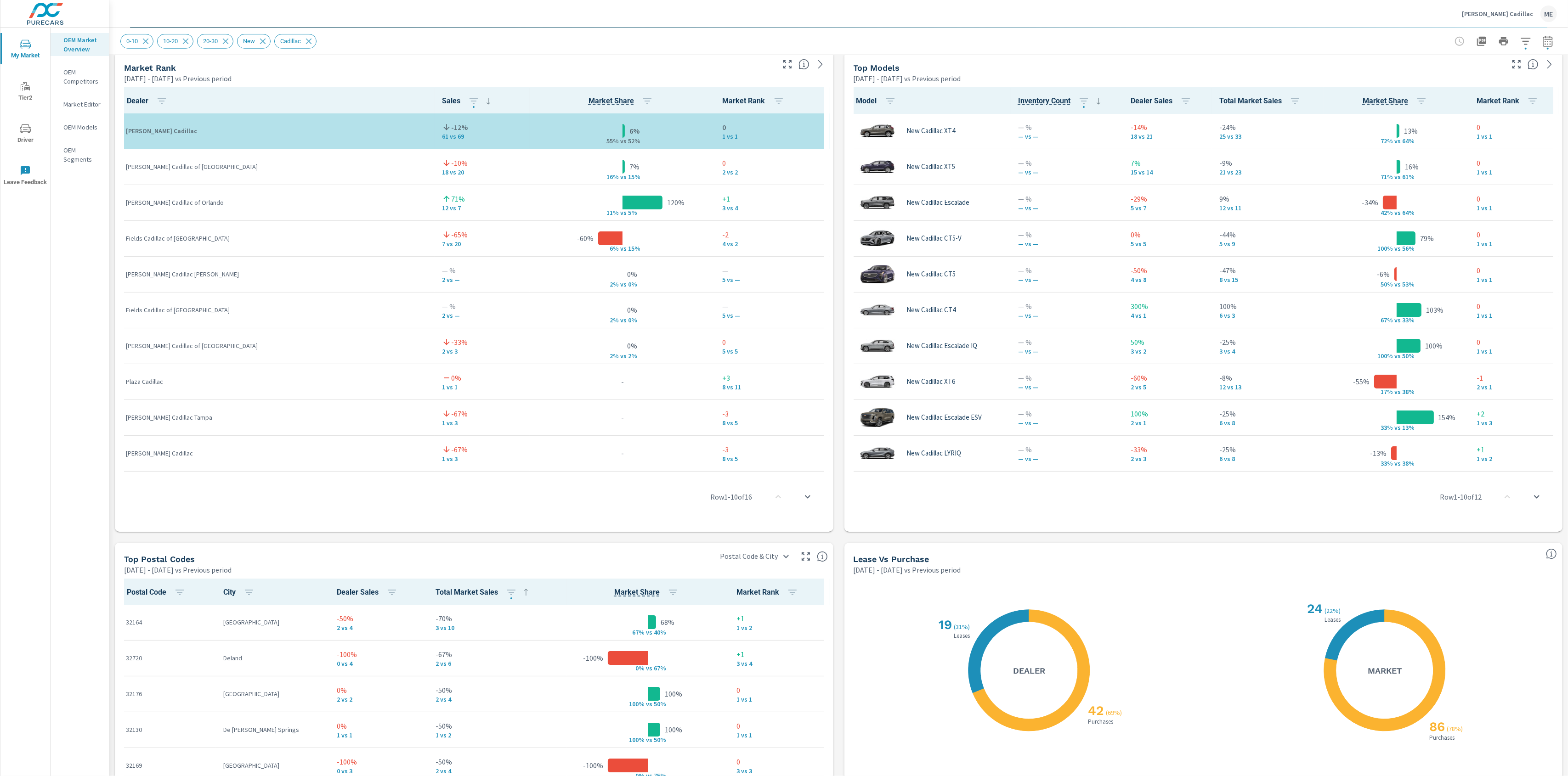
scroll to position [851, 0]
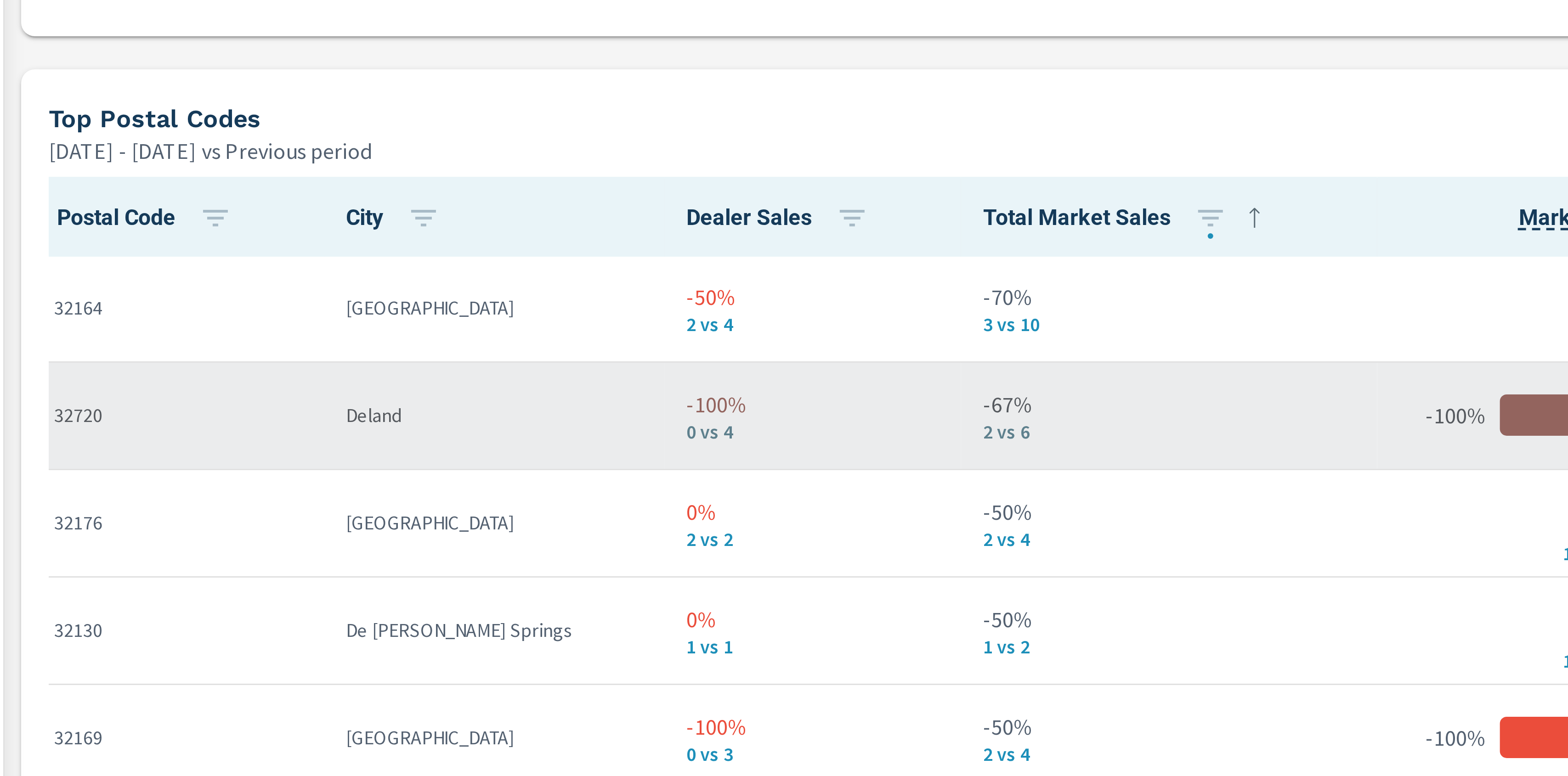
click at [137, 404] on p "32720" at bounding box center [167, 405] width 83 height 9
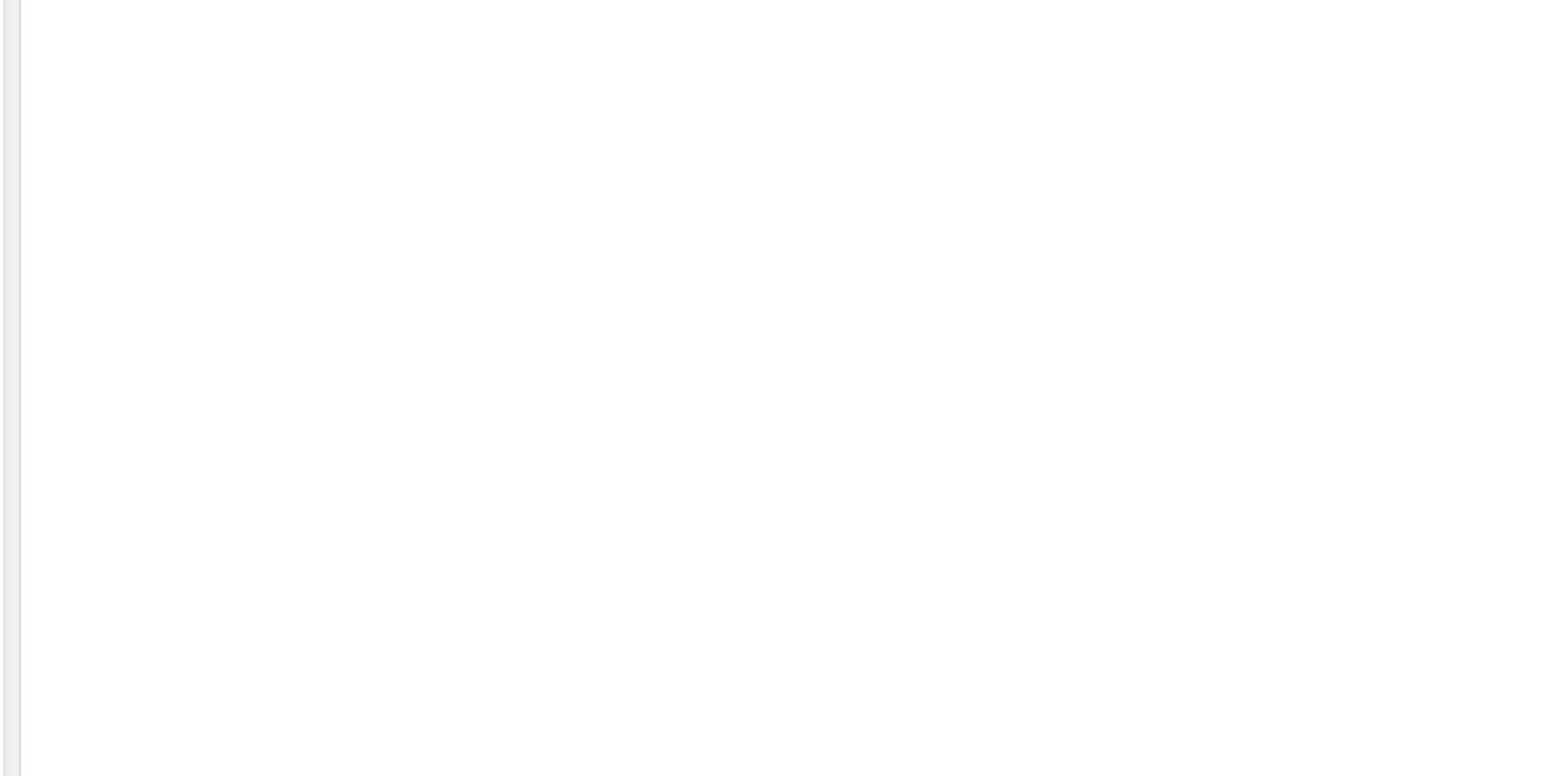
click at [178, 392] on div ".map-bw_svg__st2{fill:#fdfefe}.map-bw_svg__st4{fill:#999}" at bounding box center [838, 464] width 1440 height 539
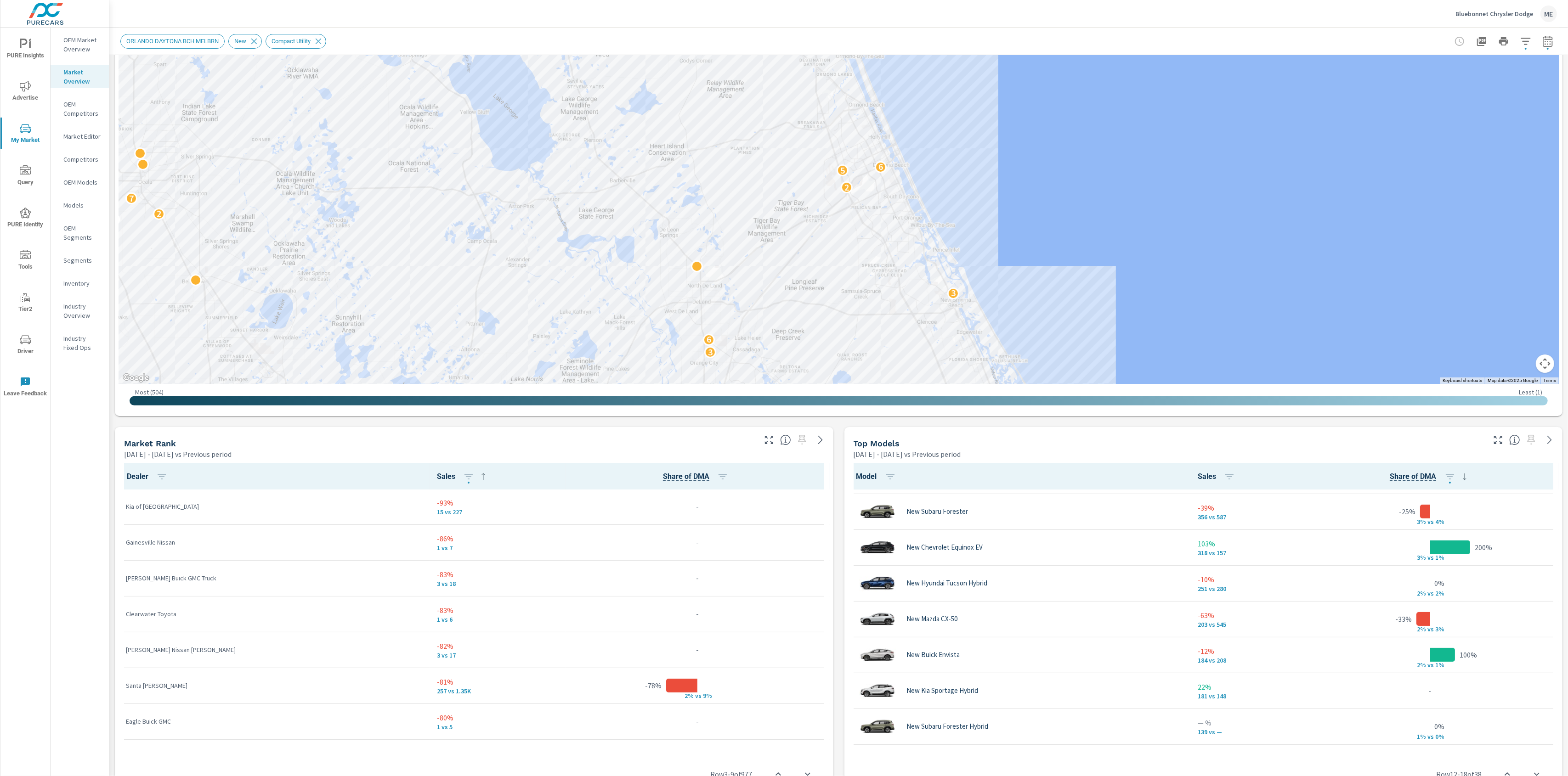
scroll to position [225, 0]
click at [1529, 43] on icon "button" at bounding box center [1525, 41] width 11 height 11
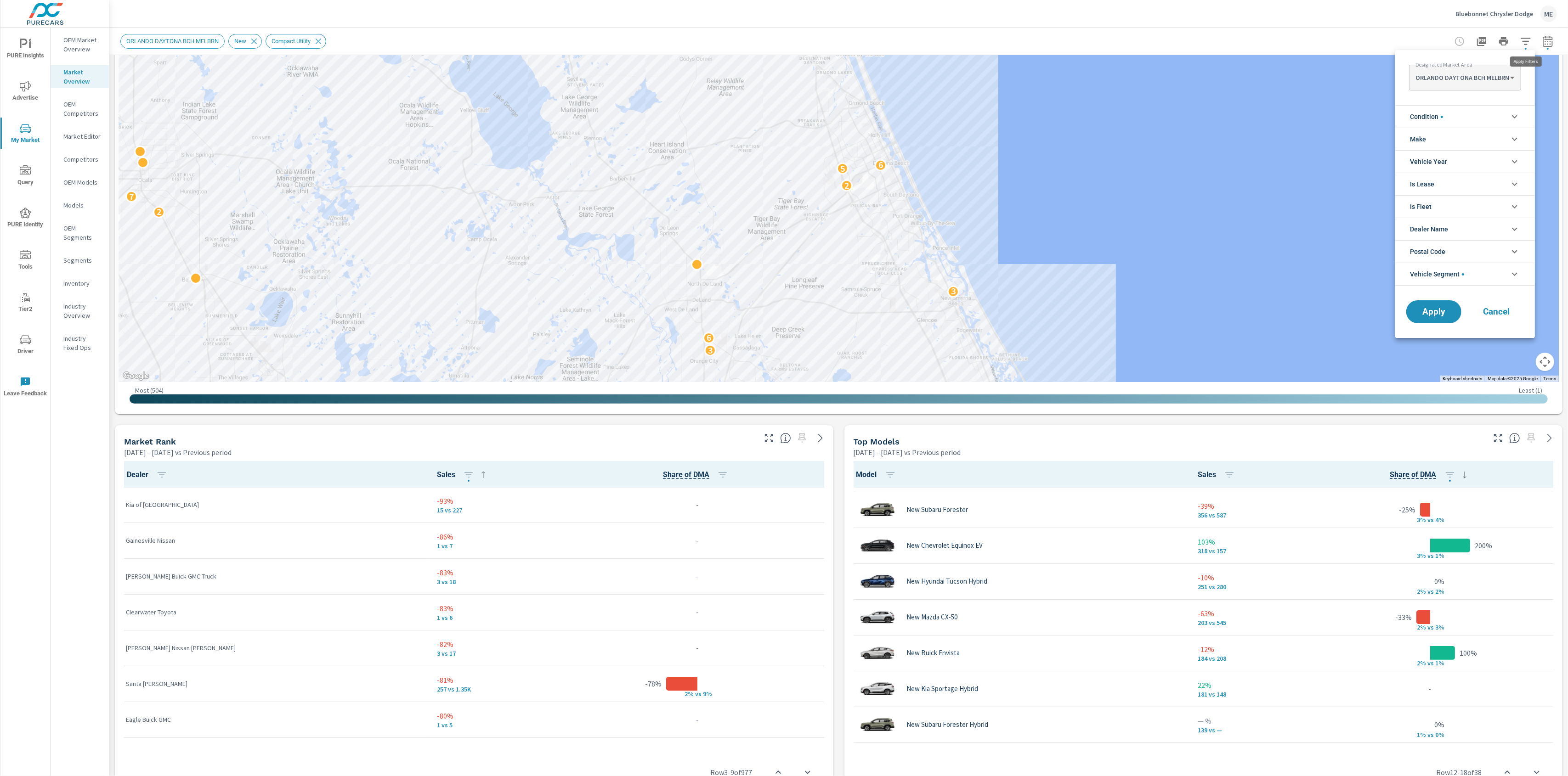
scroll to position [21, 0]
click at [1529, 42] on div at bounding box center [784, 388] width 1568 height 776
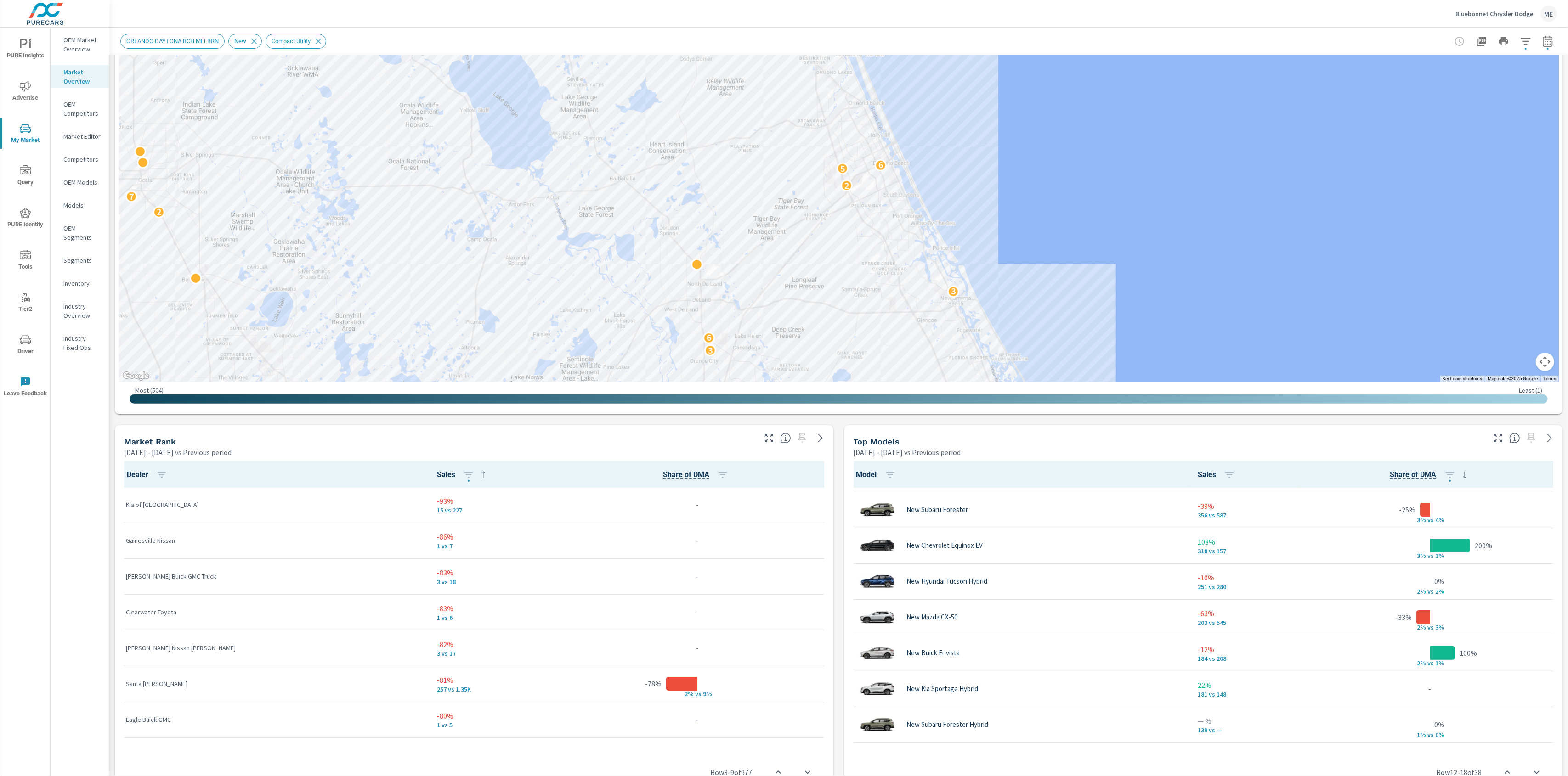
drag, startPoint x: 1497, startPoint y: 434, endPoint x: 1492, endPoint y: 433, distance: 5.1
click at [1497, 433] on icon "button" at bounding box center [1497, 438] width 11 height 11
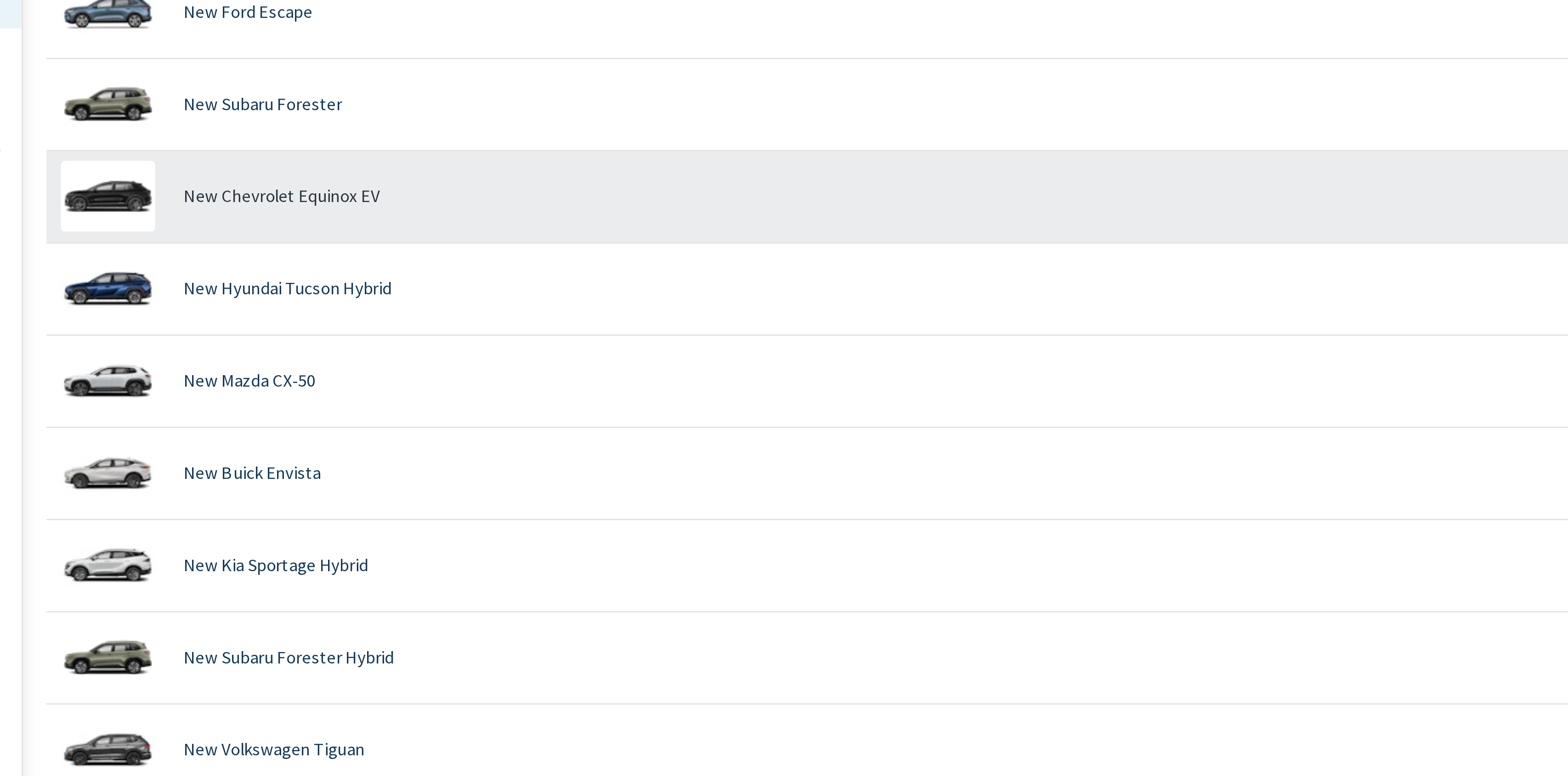
scroll to position [348, 0]
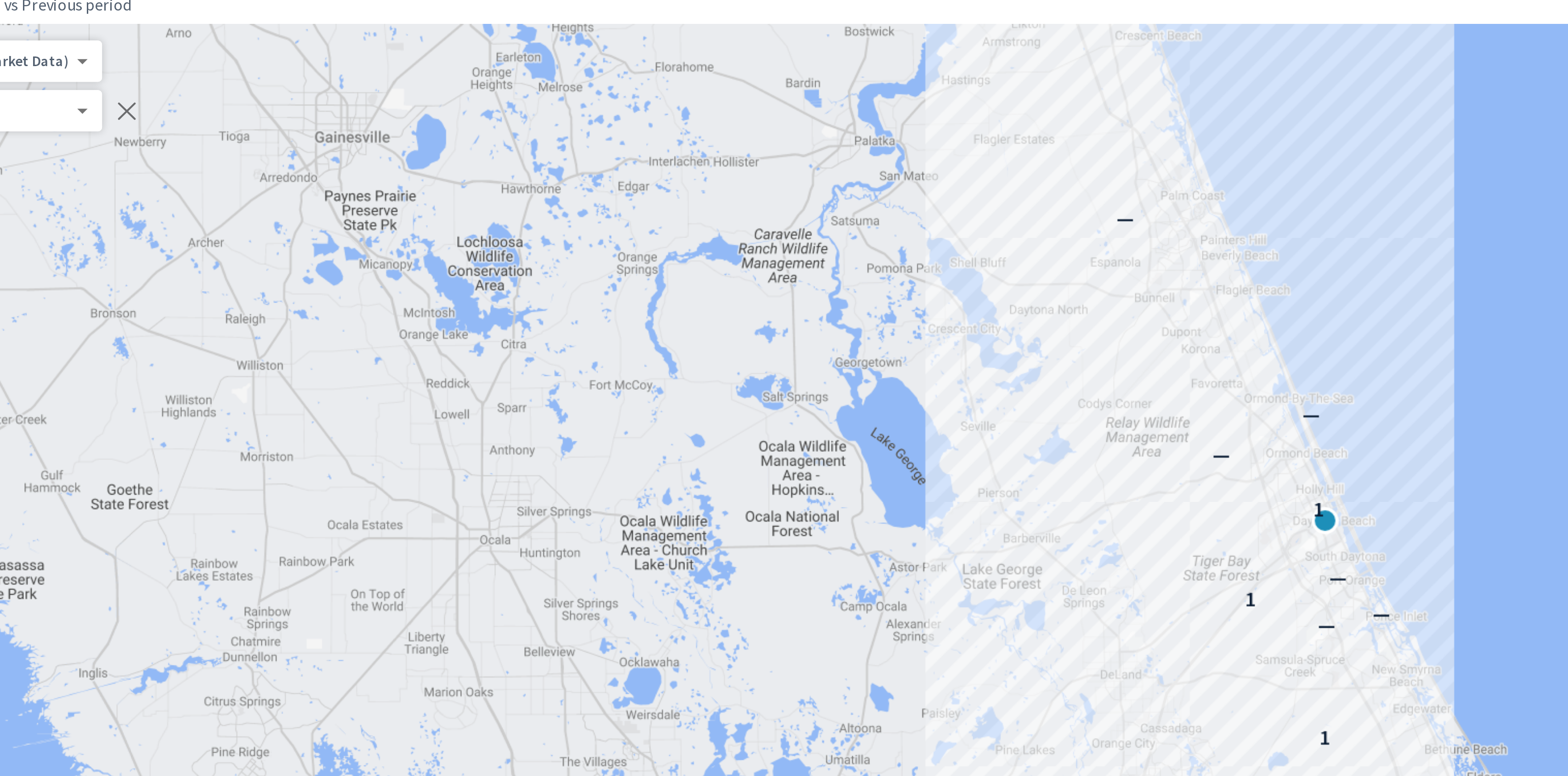
scroll to position [172, 0]
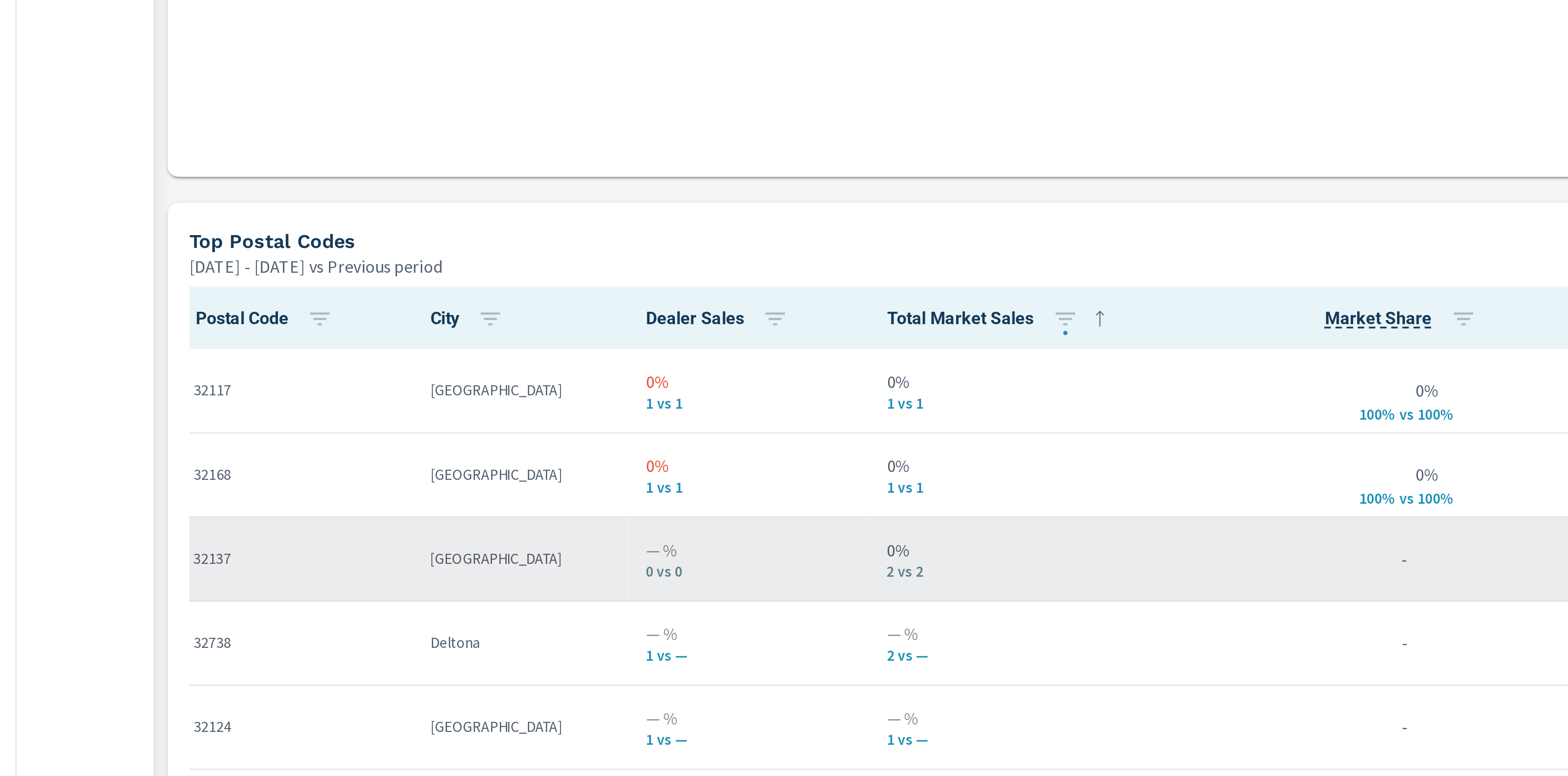
scroll to position [787, 0]
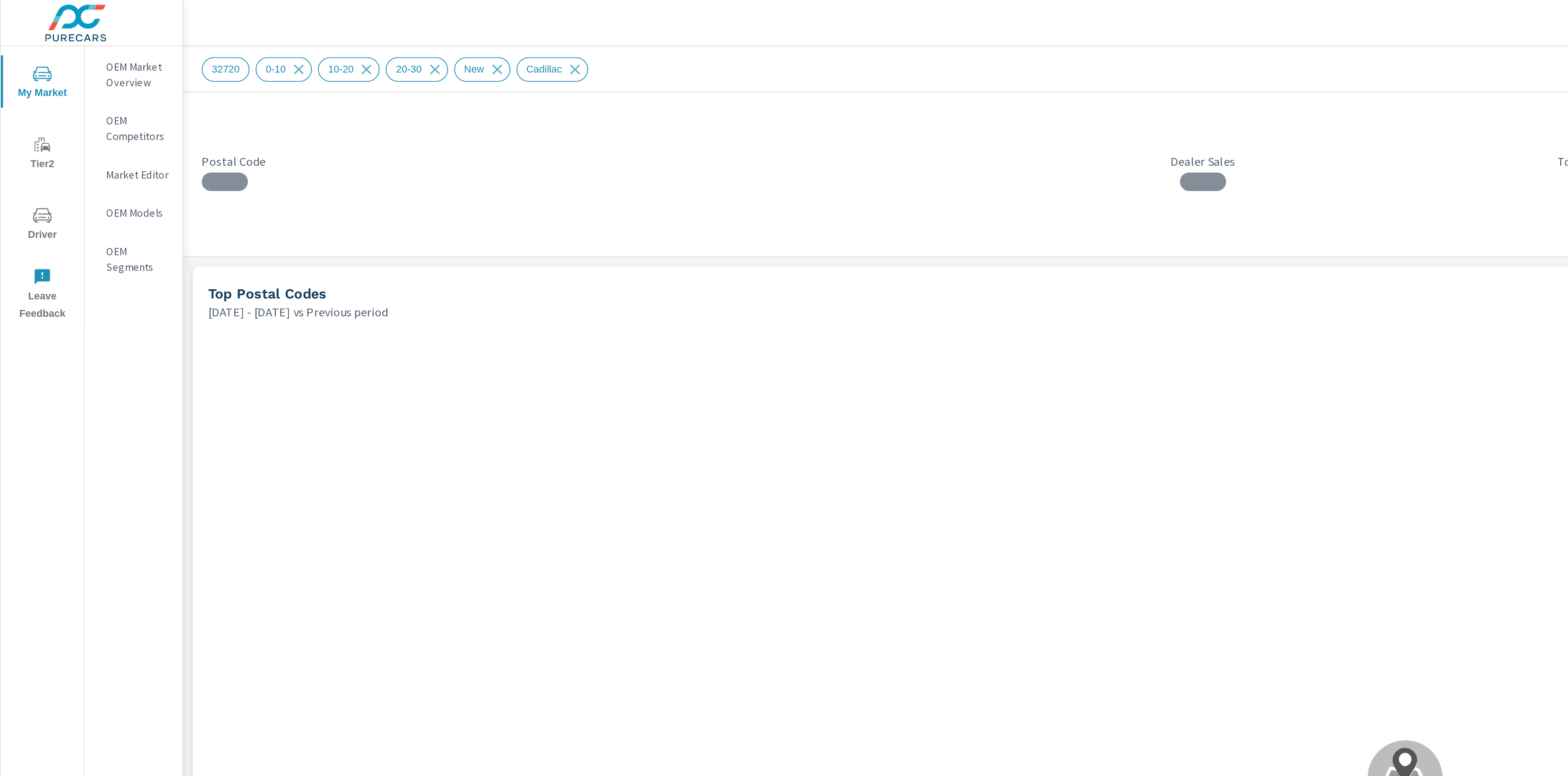
click at [708, 40] on div "32720 0-10 10-20 20-30 New Cadillac" at bounding box center [774, 41] width 1308 height 14
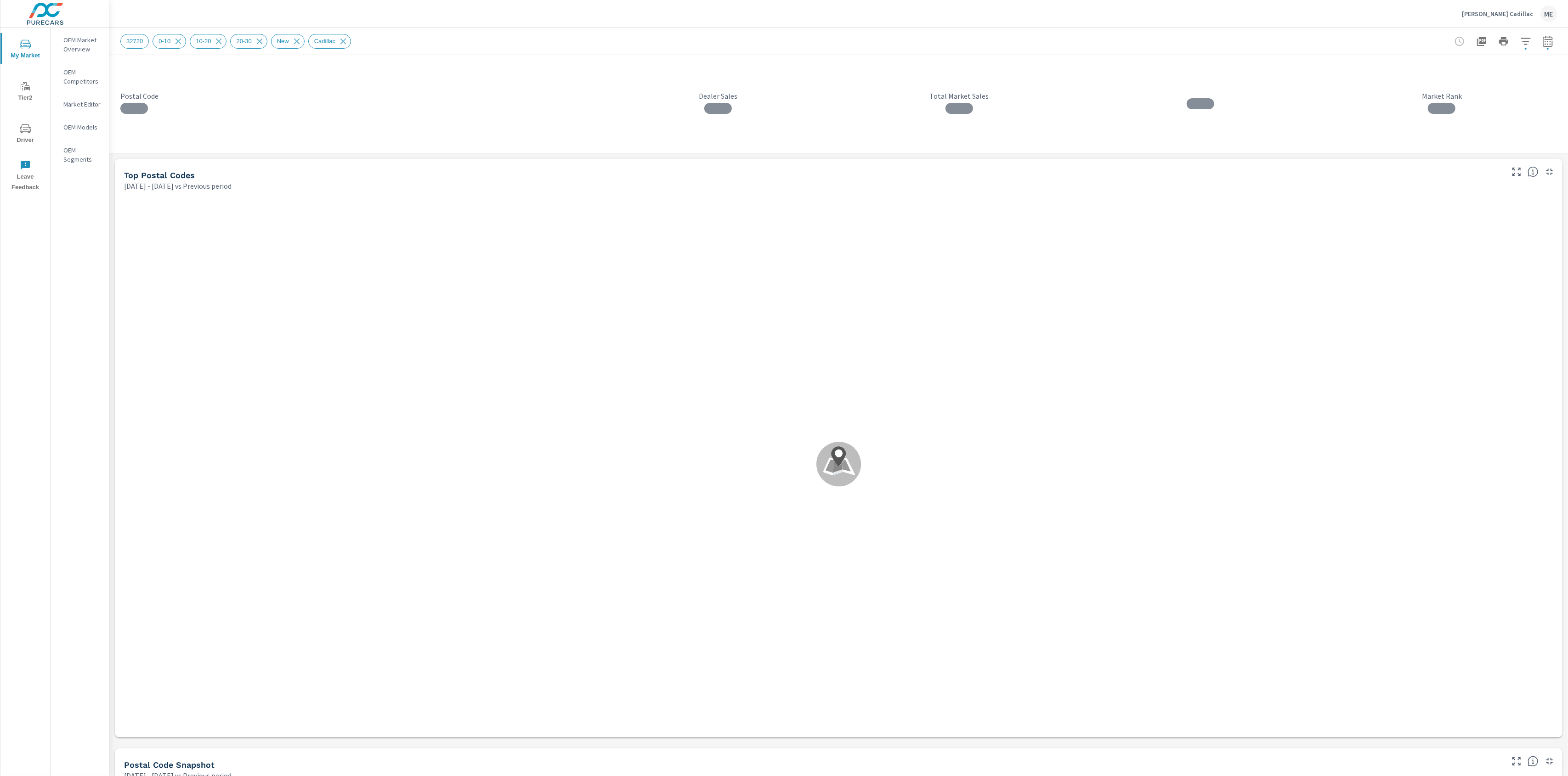
click at [1054, 40] on div "32720 0-10 10-20 20-30 New Cadillac" at bounding box center [774, 41] width 1308 height 14
click at [717, 40] on div "32720 0-10 10-20 20-30 New Cadillac" at bounding box center [774, 41] width 1308 height 14
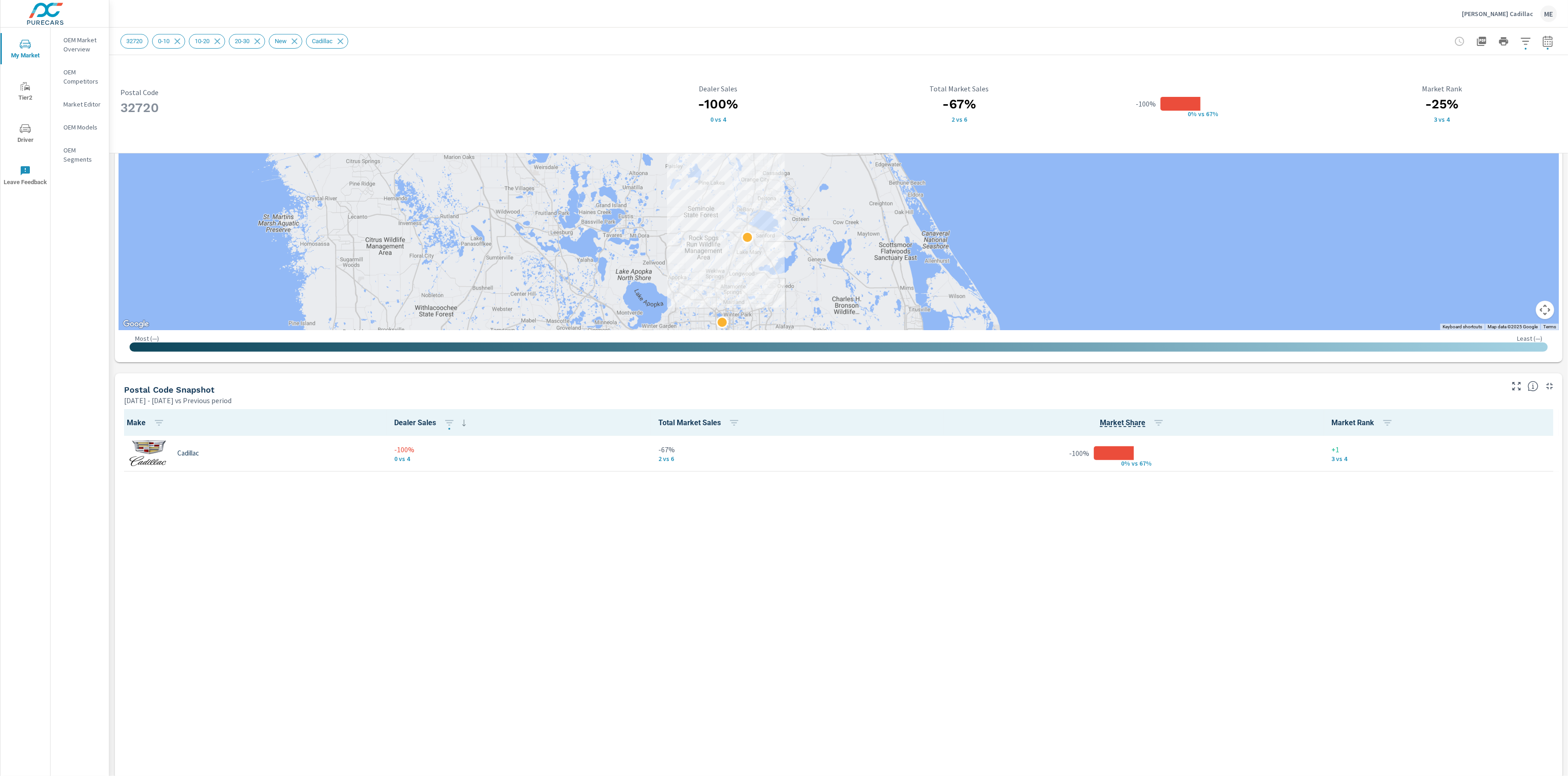
scroll to position [458, 0]
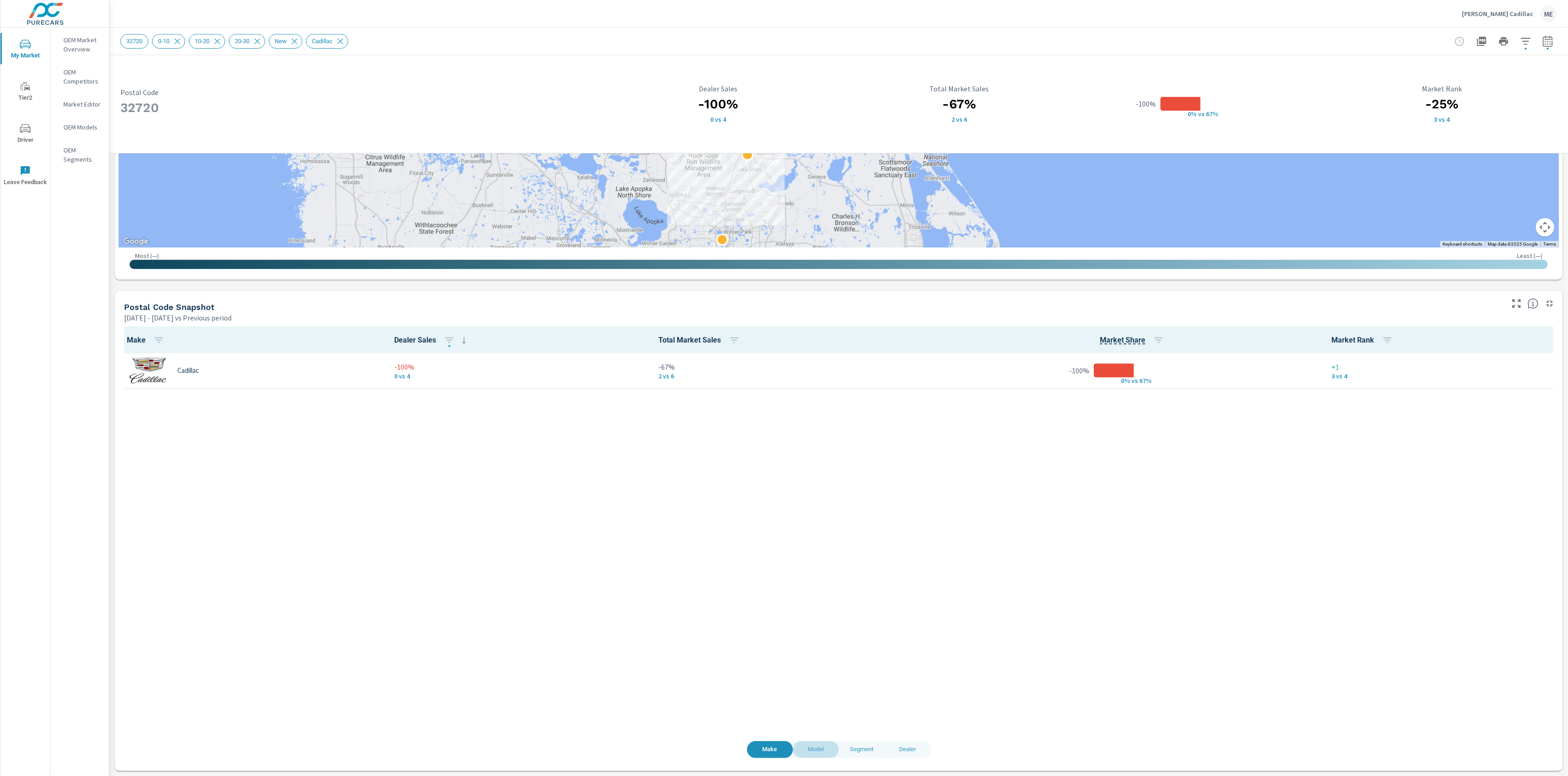
click at [819, 748] on span "Model" at bounding box center [815, 749] width 35 height 11
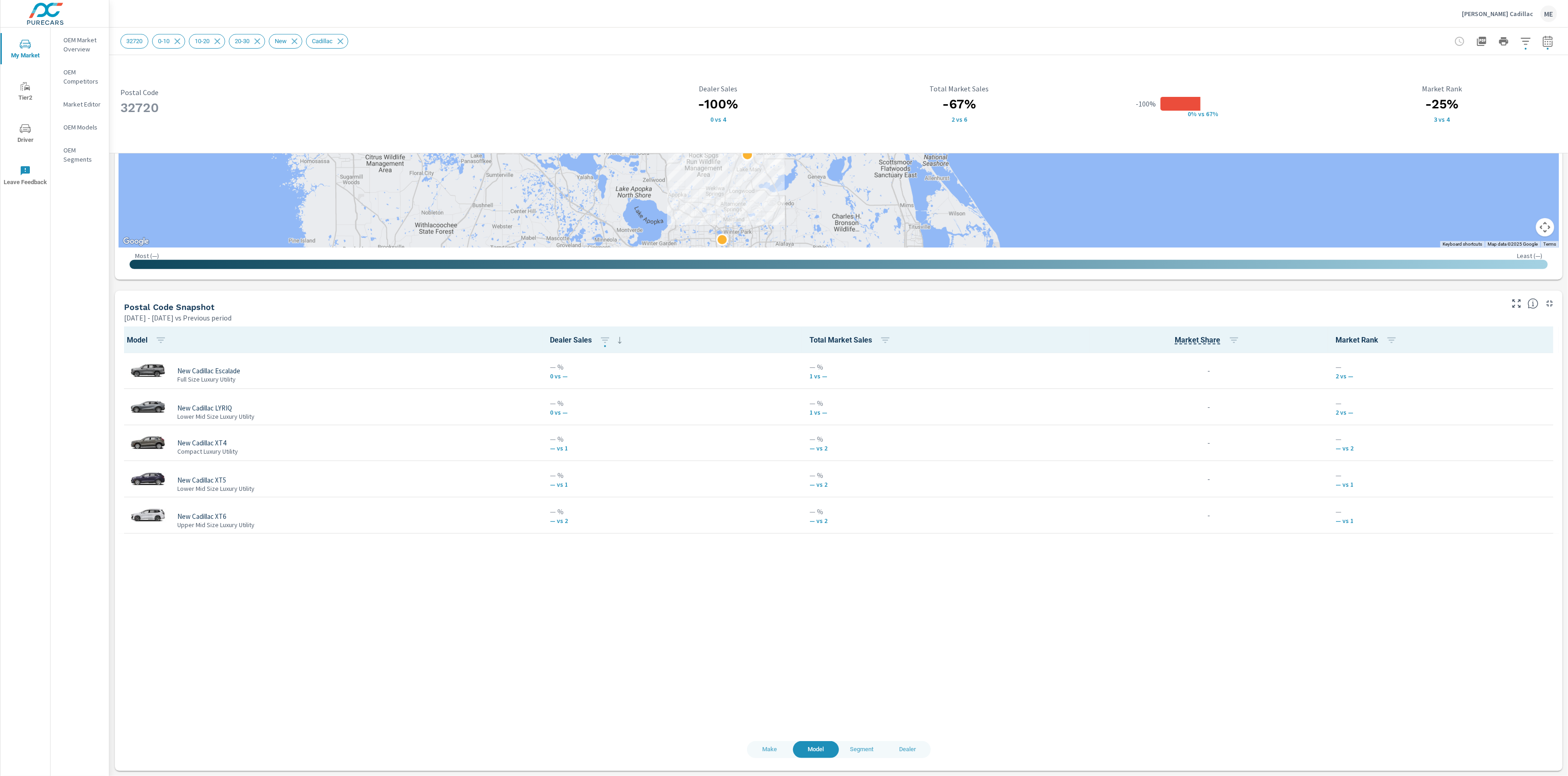
click at [703, 619] on div "Model Dealer Sales Total Market Sales Market Share Market Rank New Cadillac Esc…" at bounding box center [838, 533] width 1440 height 415
click at [1549, 40] on icon "button" at bounding box center [1547, 41] width 11 height 11
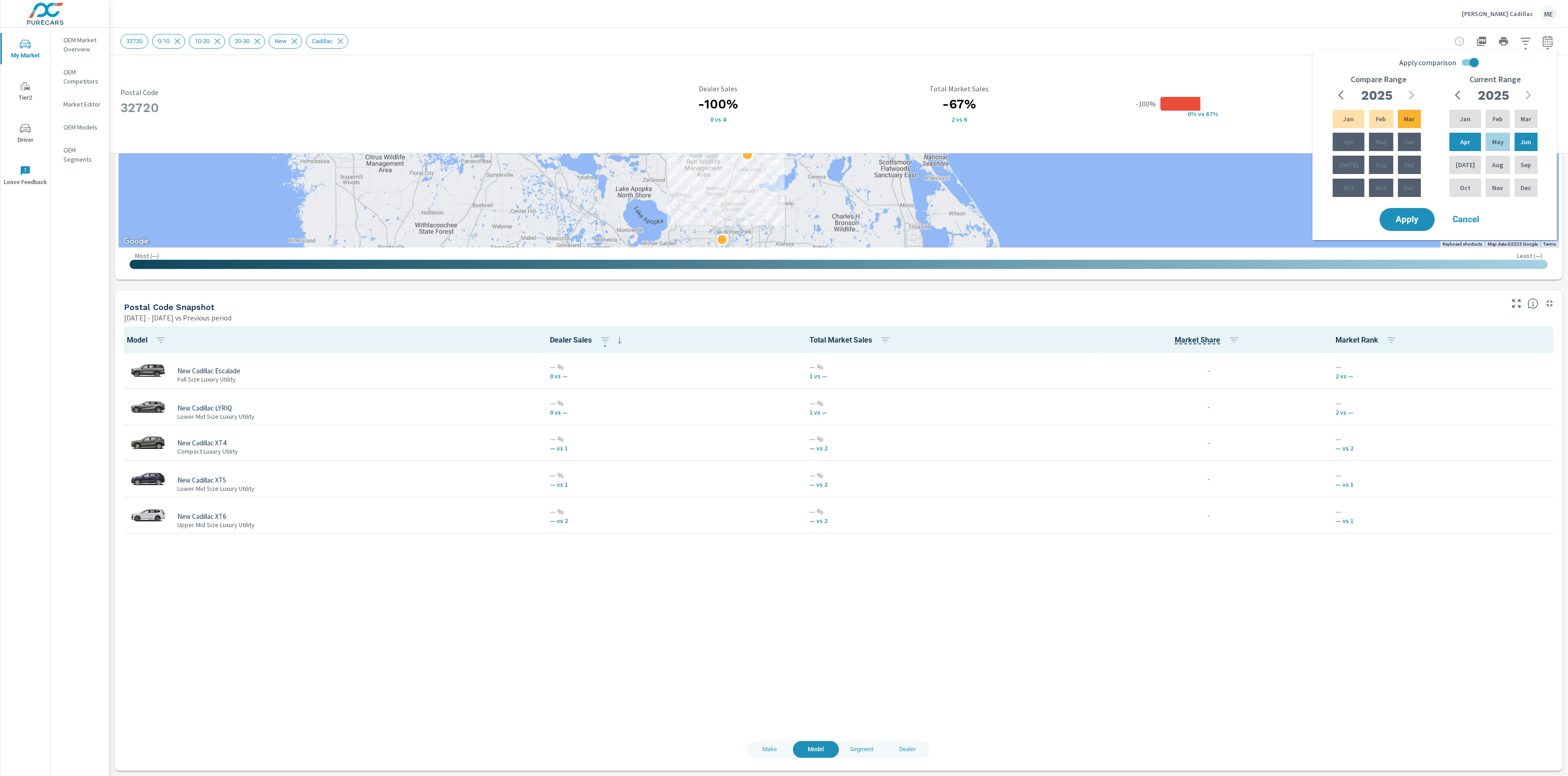
click at [1181, 682] on div "Model Dealer Sales Total Market Sales Market Share Market Rank New Cadillac Esc…" at bounding box center [838, 533] width 1440 height 415
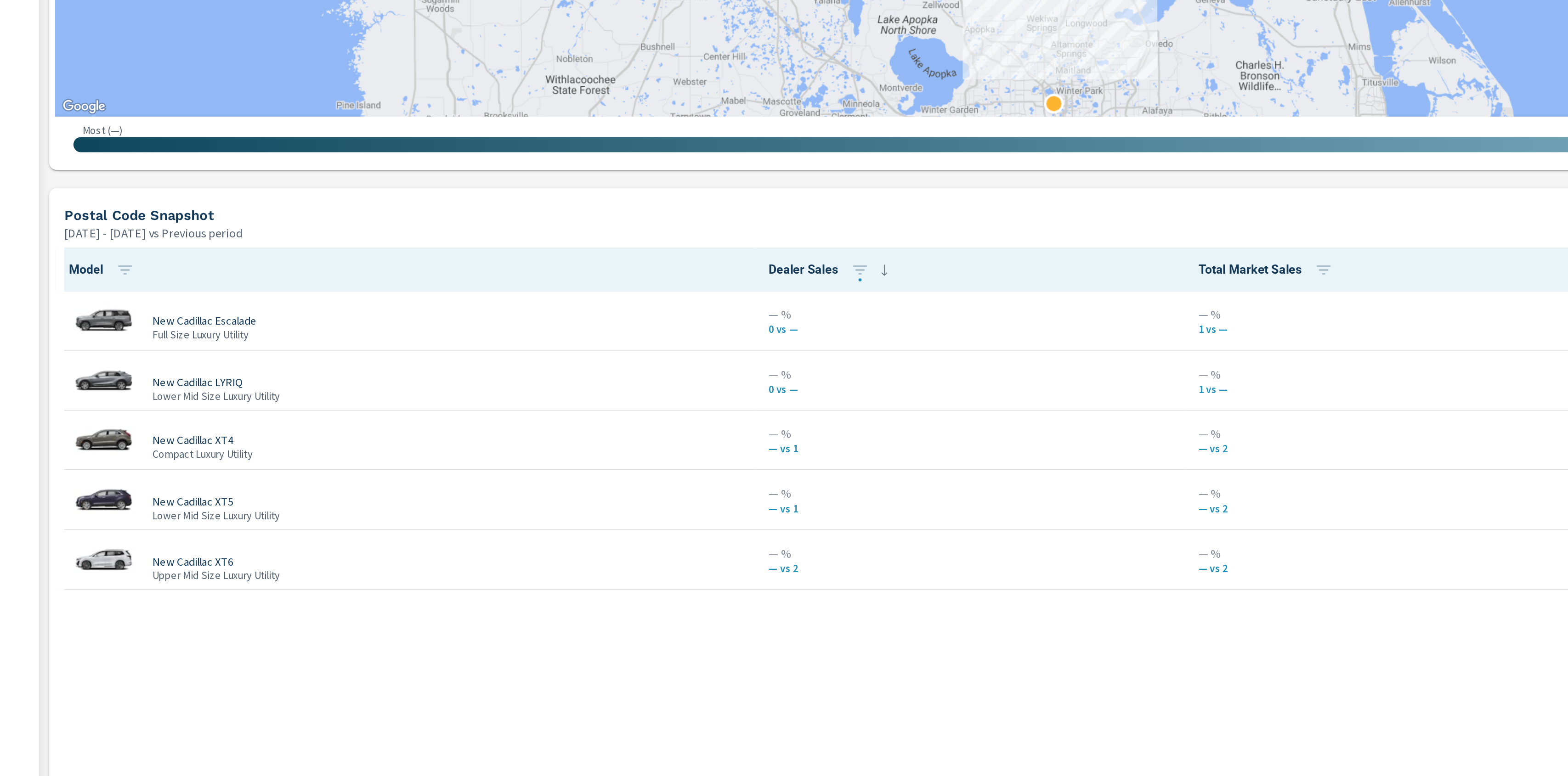
click at [627, 557] on div "Model Dealer Sales Total Market Sales Market Share Market Rank New Cadillac Esc…" at bounding box center [838, 533] width 1440 height 415
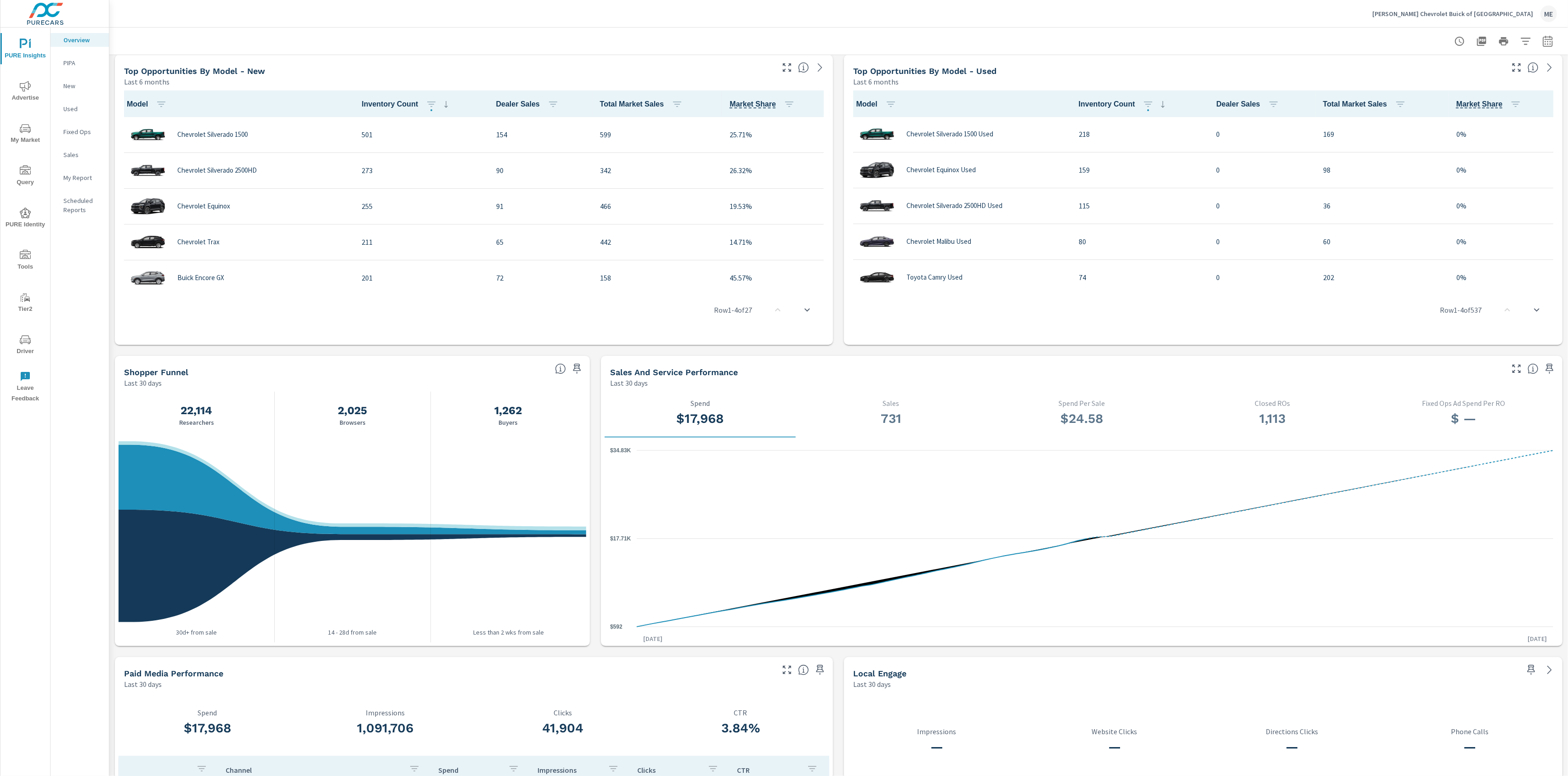
click at [574, 369] on icon "button" at bounding box center [577, 369] width 8 height 10
click at [79, 182] on div "My Report" at bounding box center [79, 177] width 58 height 14
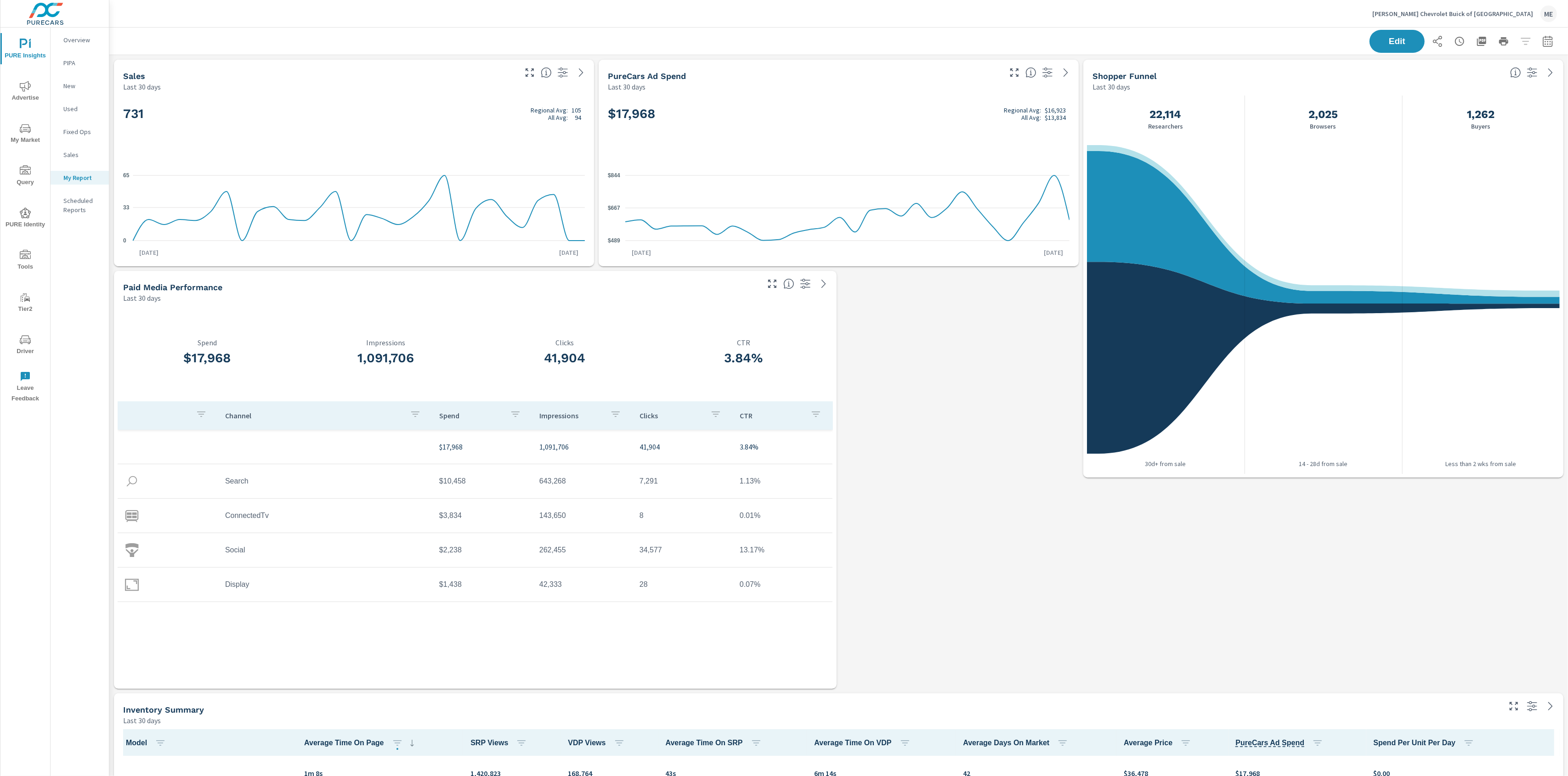
scroll to position [1, 0]
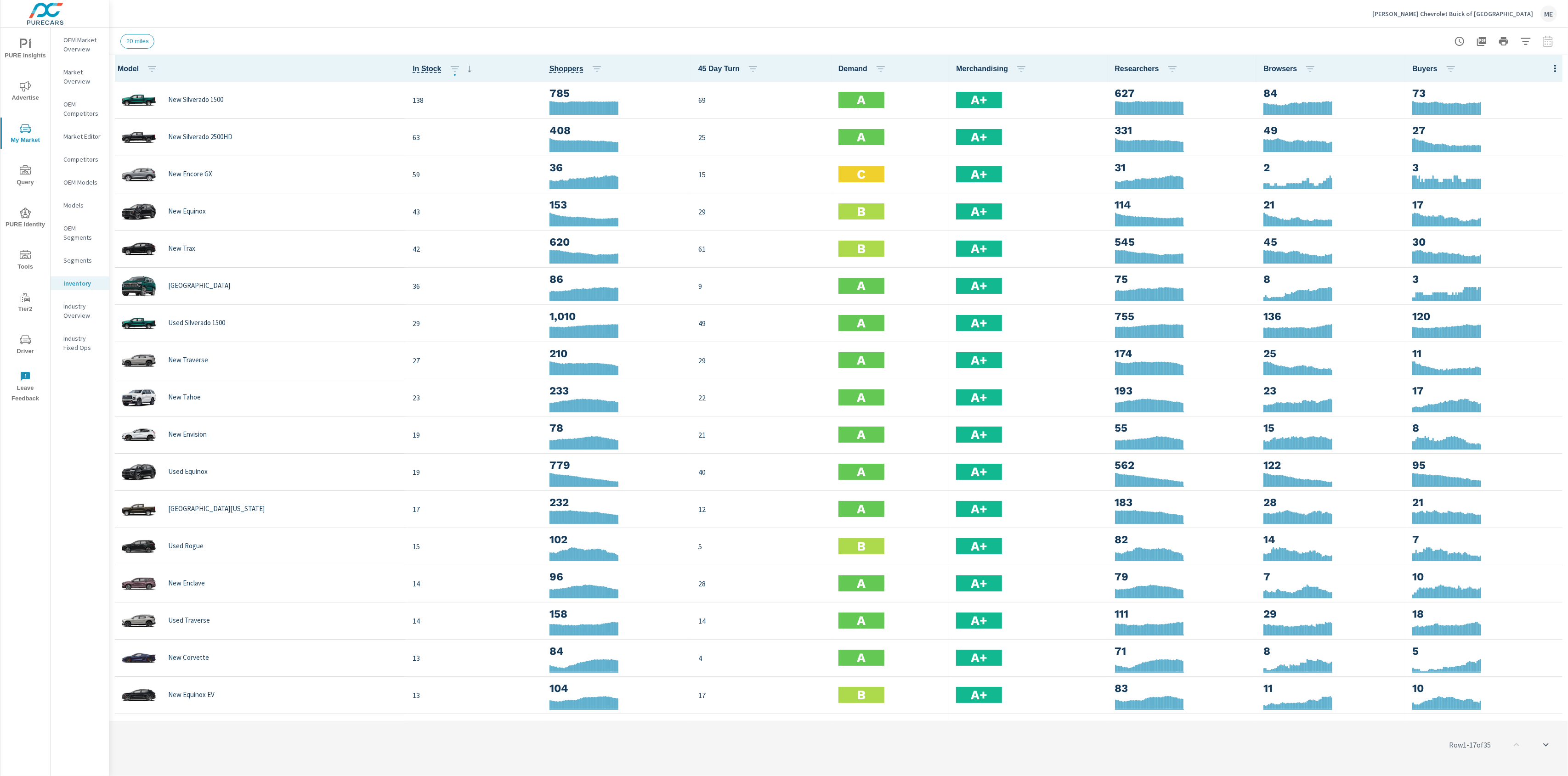
click at [26, 91] on span "Advertise" at bounding box center [24, 91] width 44 height 22
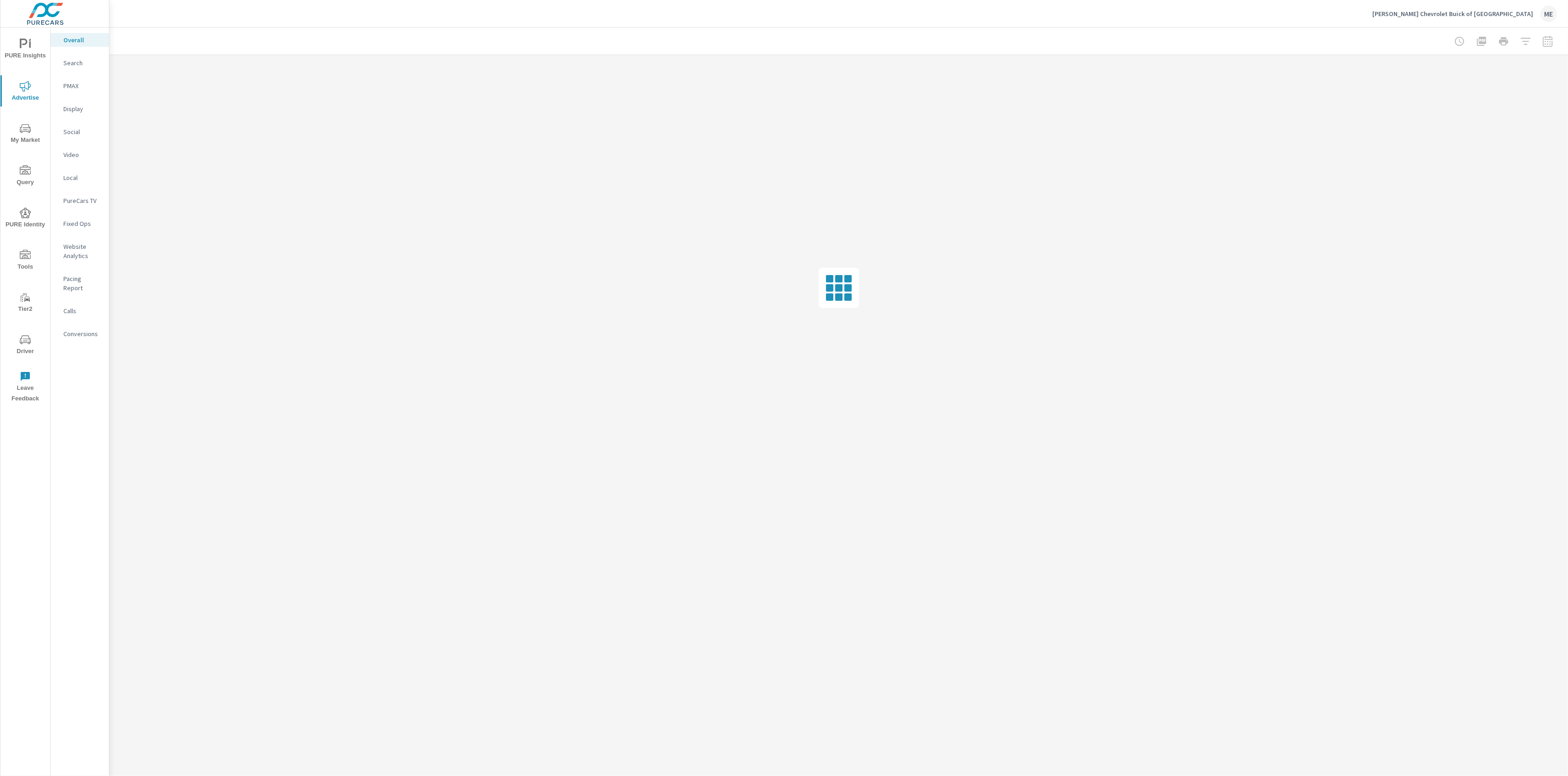
click at [92, 252] on p "Website Analytics" at bounding box center [82, 251] width 38 height 19
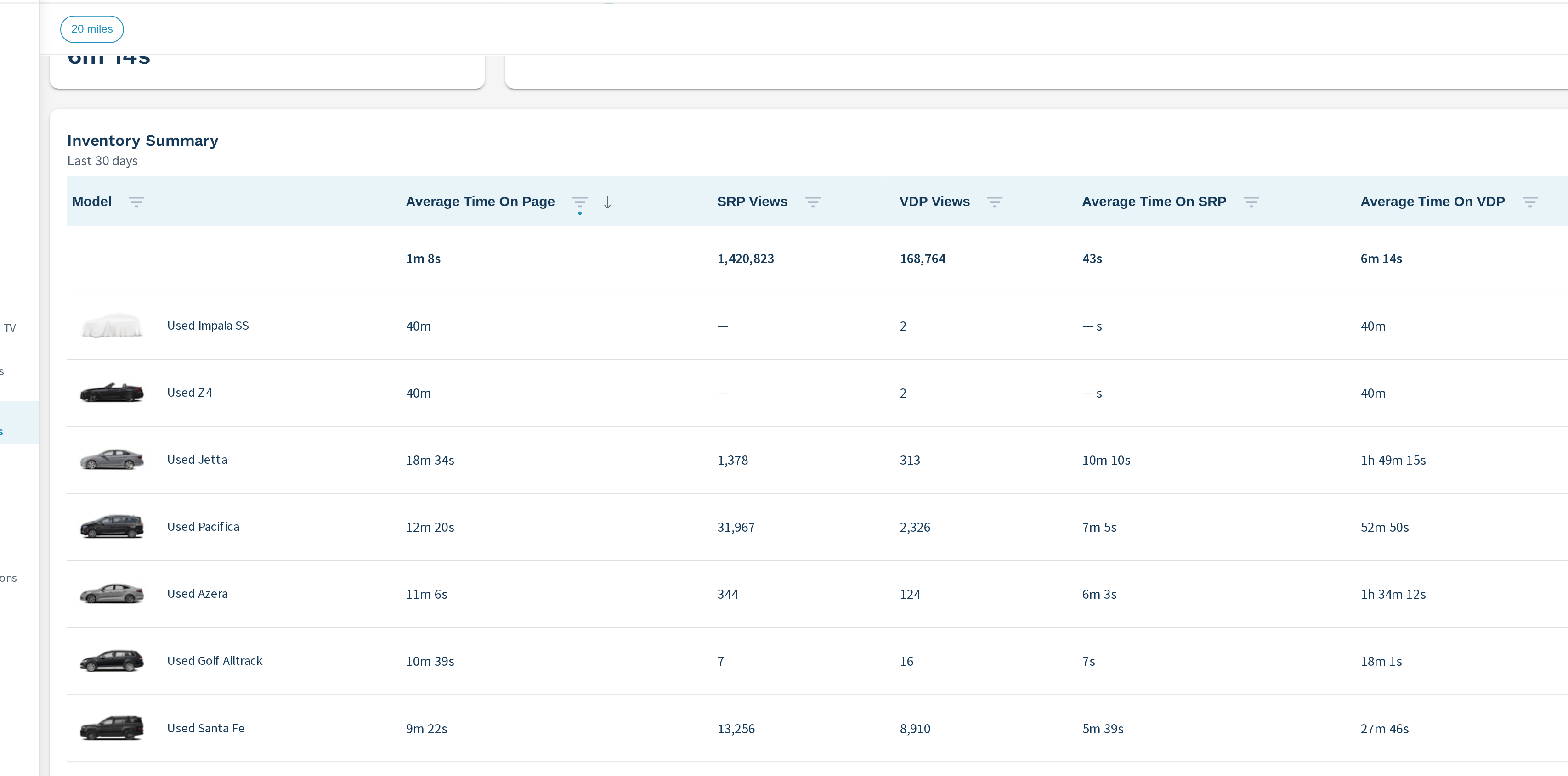
scroll to position [278, 0]
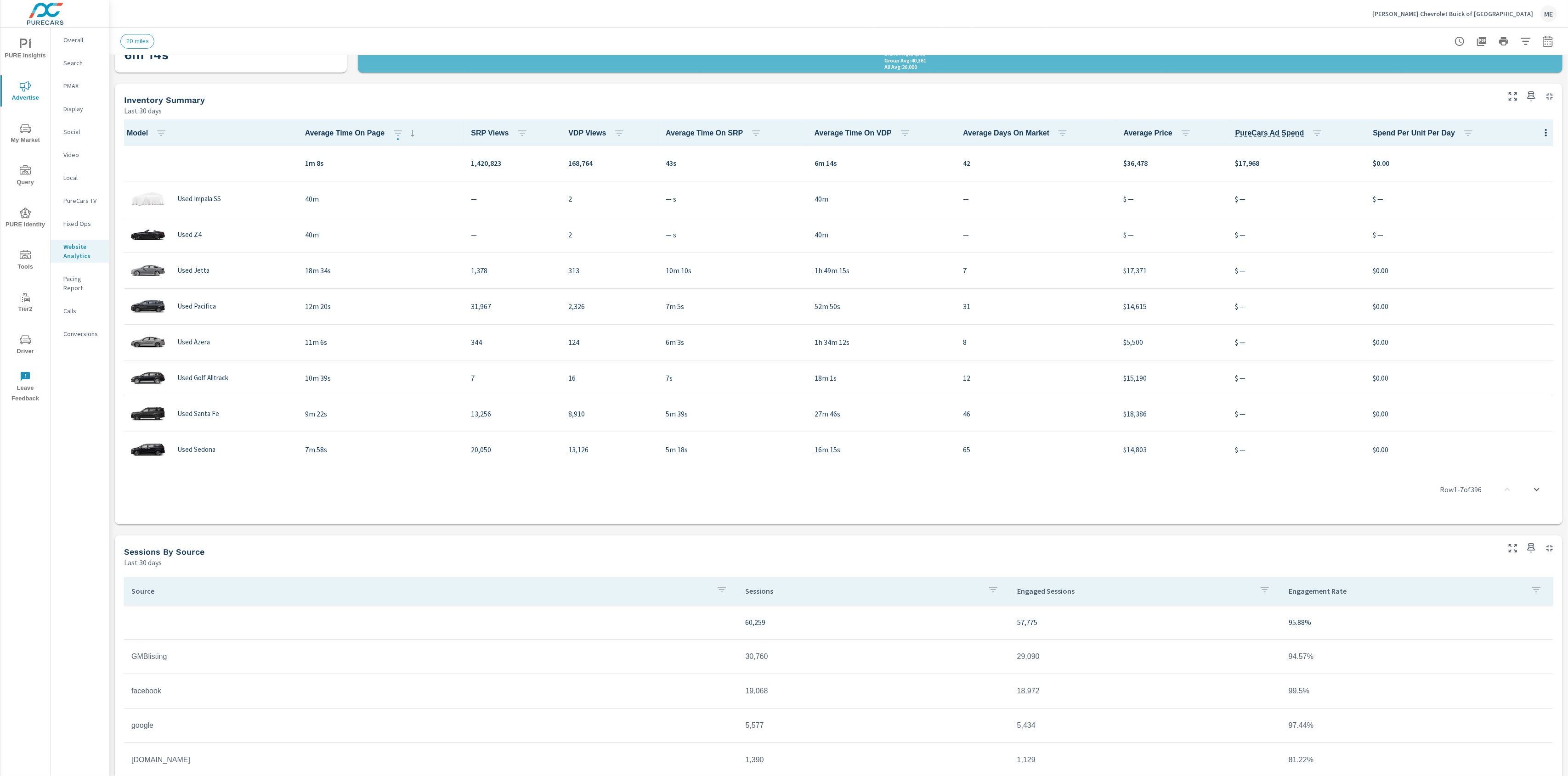
click at [1296, 18] on div "[PERSON_NAME] Chevrolet Buick of [GEOGRAPHIC_DATA] ME" at bounding box center [838, 14] width 1436 height 27
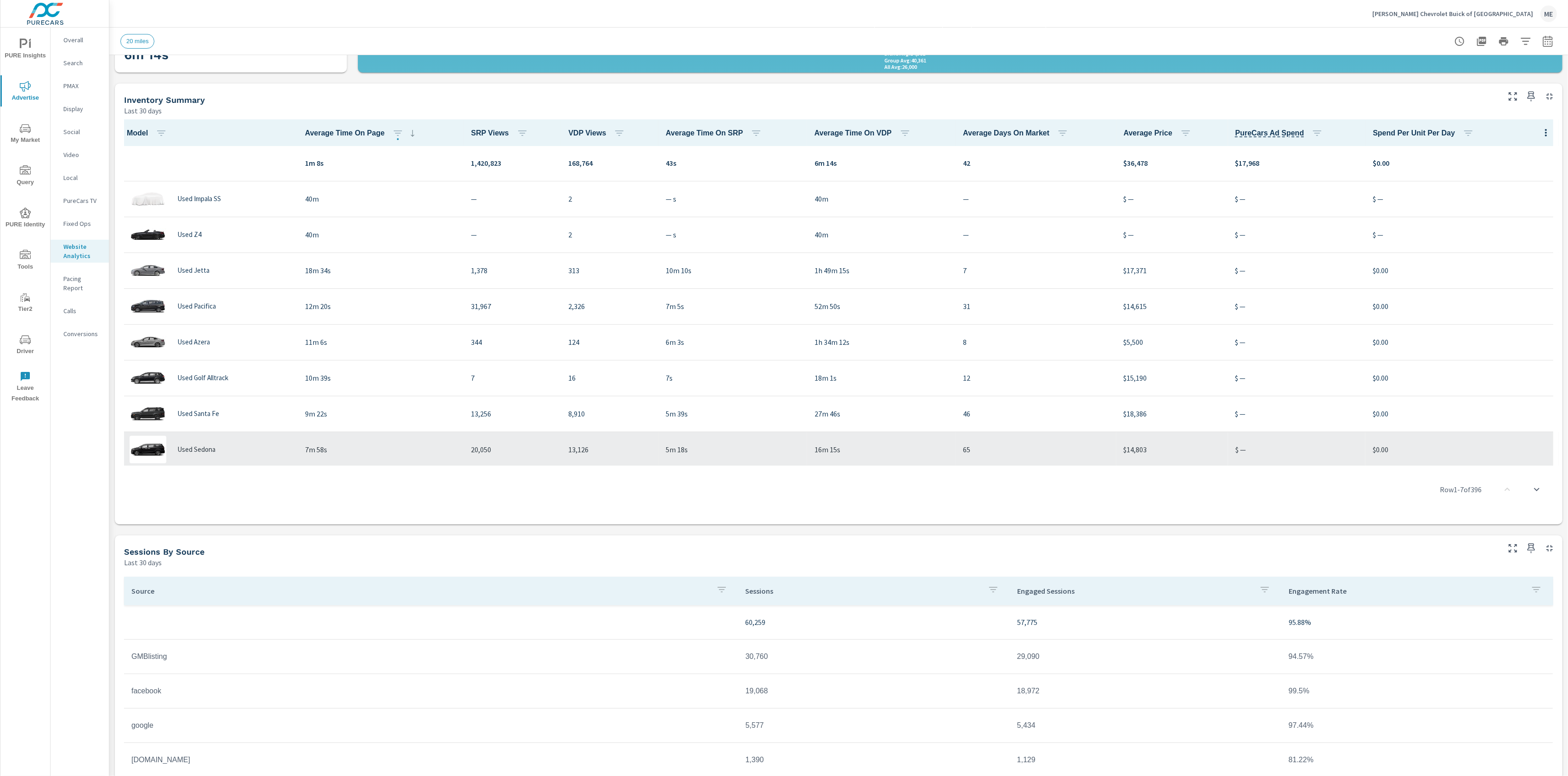
scroll to position [0, 0]
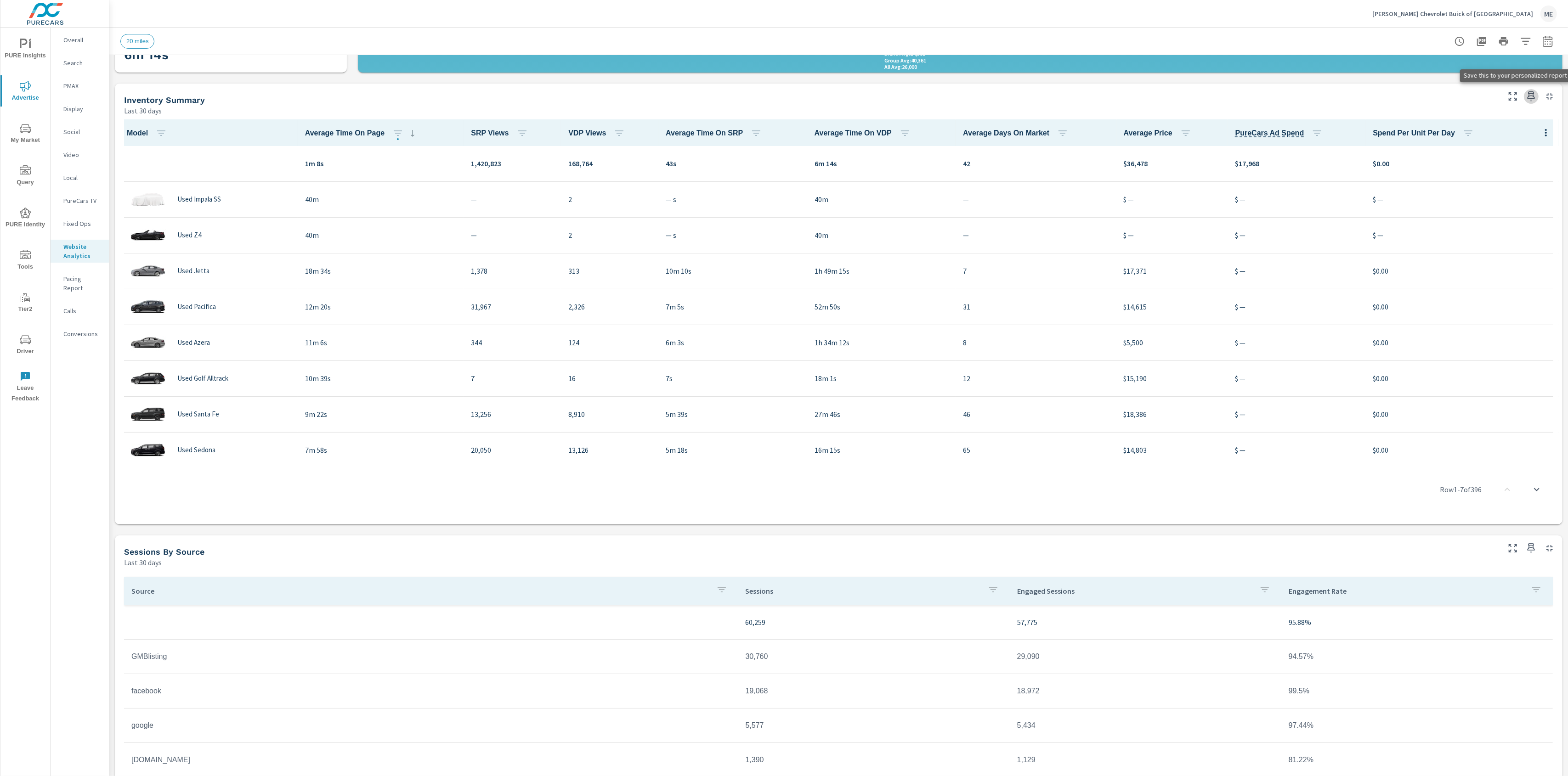
click at [1531, 91] on icon "button" at bounding box center [1531, 96] width 11 height 11
click at [1531, 543] on icon "button" at bounding box center [1531, 548] width 11 height 11
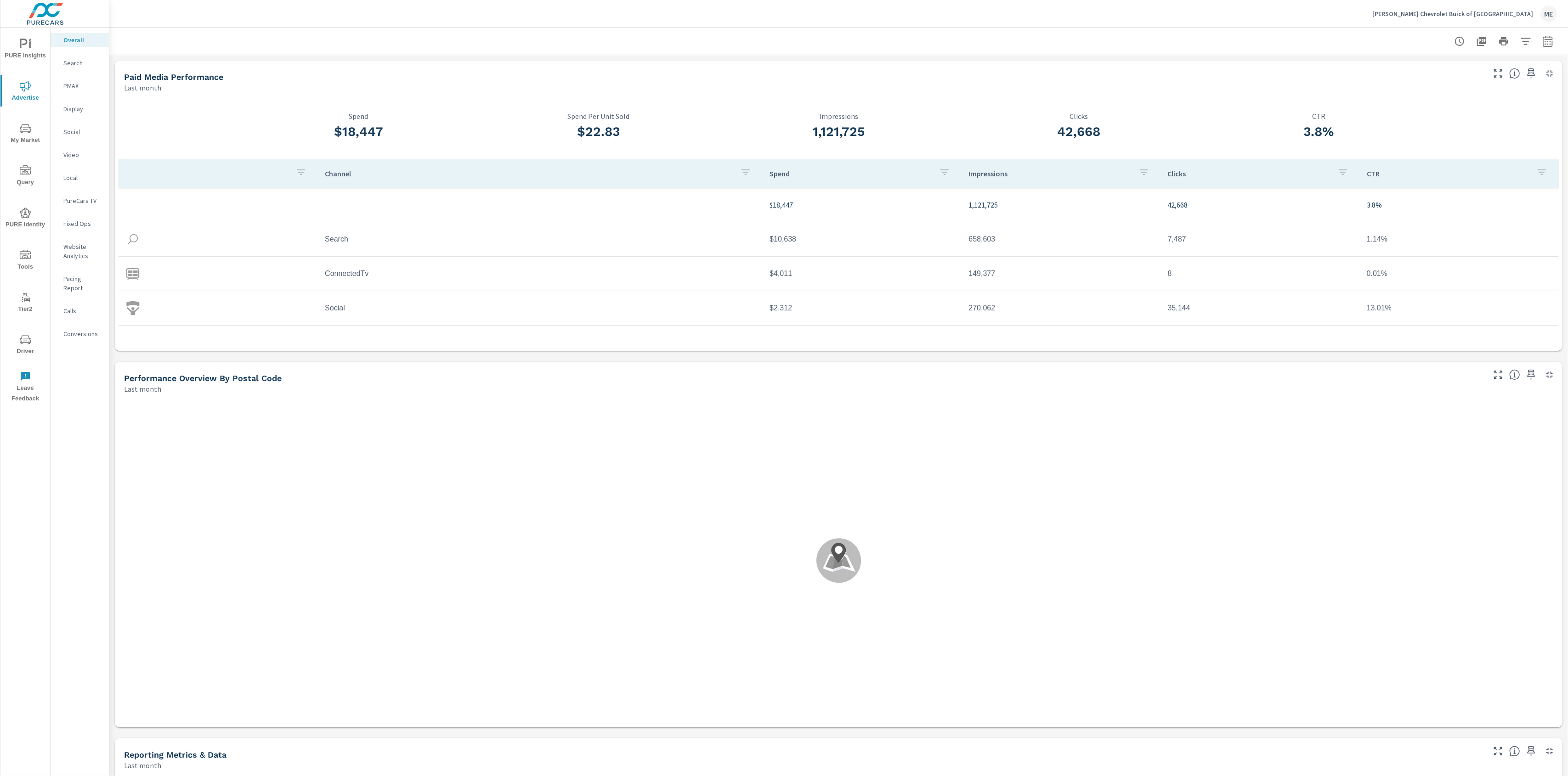
click at [77, 66] on p "Search" at bounding box center [82, 63] width 38 height 9
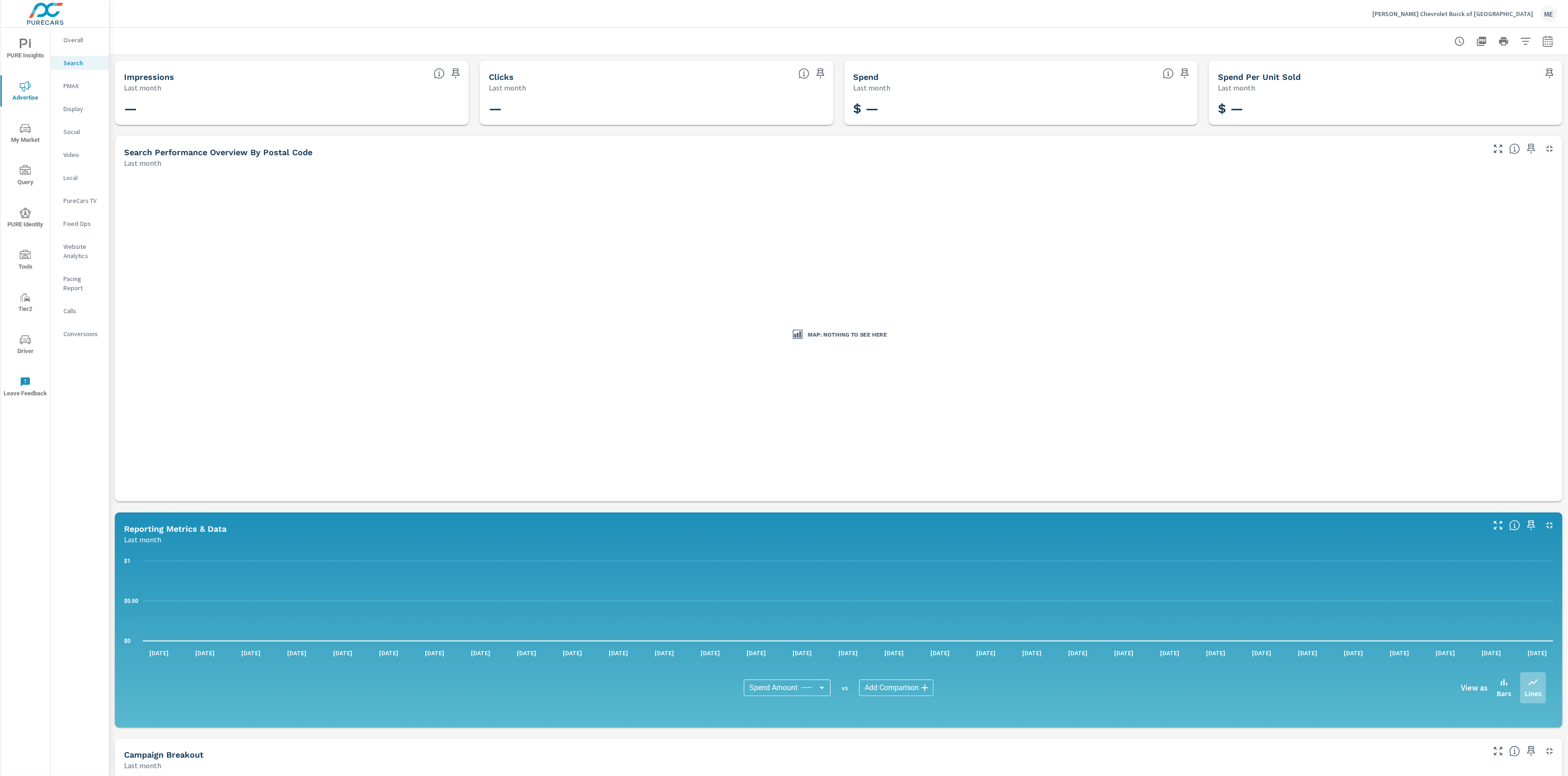
click at [308, 53] on div at bounding box center [838, 41] width 1436 height 27
click at [1554, 40] on button "button" at bounding box center [1548, 42] width 19 height 19
click at [1471, 81] on select "Custom [DATE] Last week Last 7 days Last 14 days Last 30 days Last 45 days Last…" at bounding box center [1474, 80] width 92 height 19
click at [1428, 71] on select "Custom [DATE] Last week Last 7 days Last 14 days Last 30 days Last 45 days Last…" at bounding box center [1474, 80] width 92 height 19
select select "Last year"
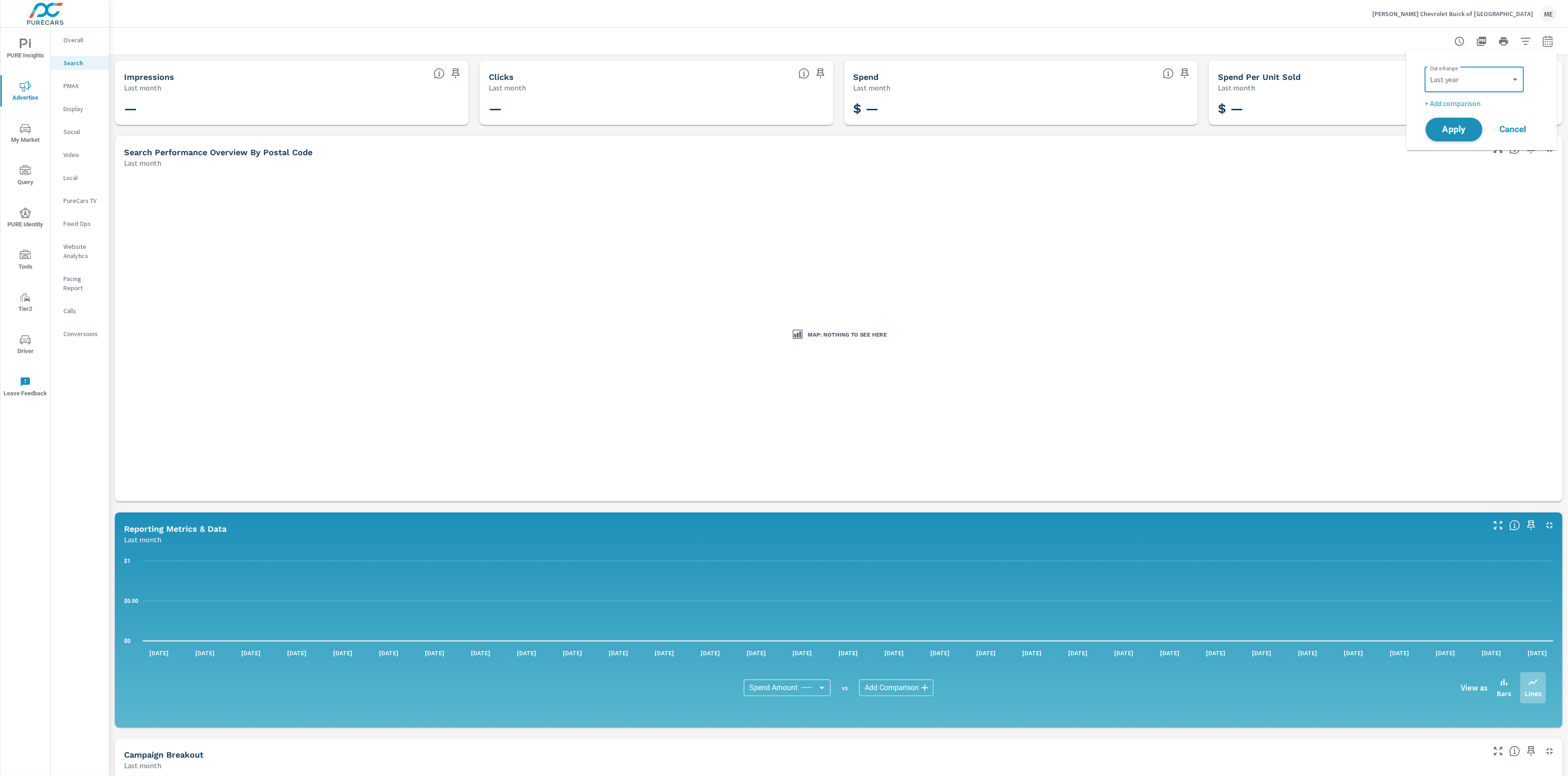
click at [1463, 127] on span "Apply" at bounding box center [1453, 130] width 37 height 9
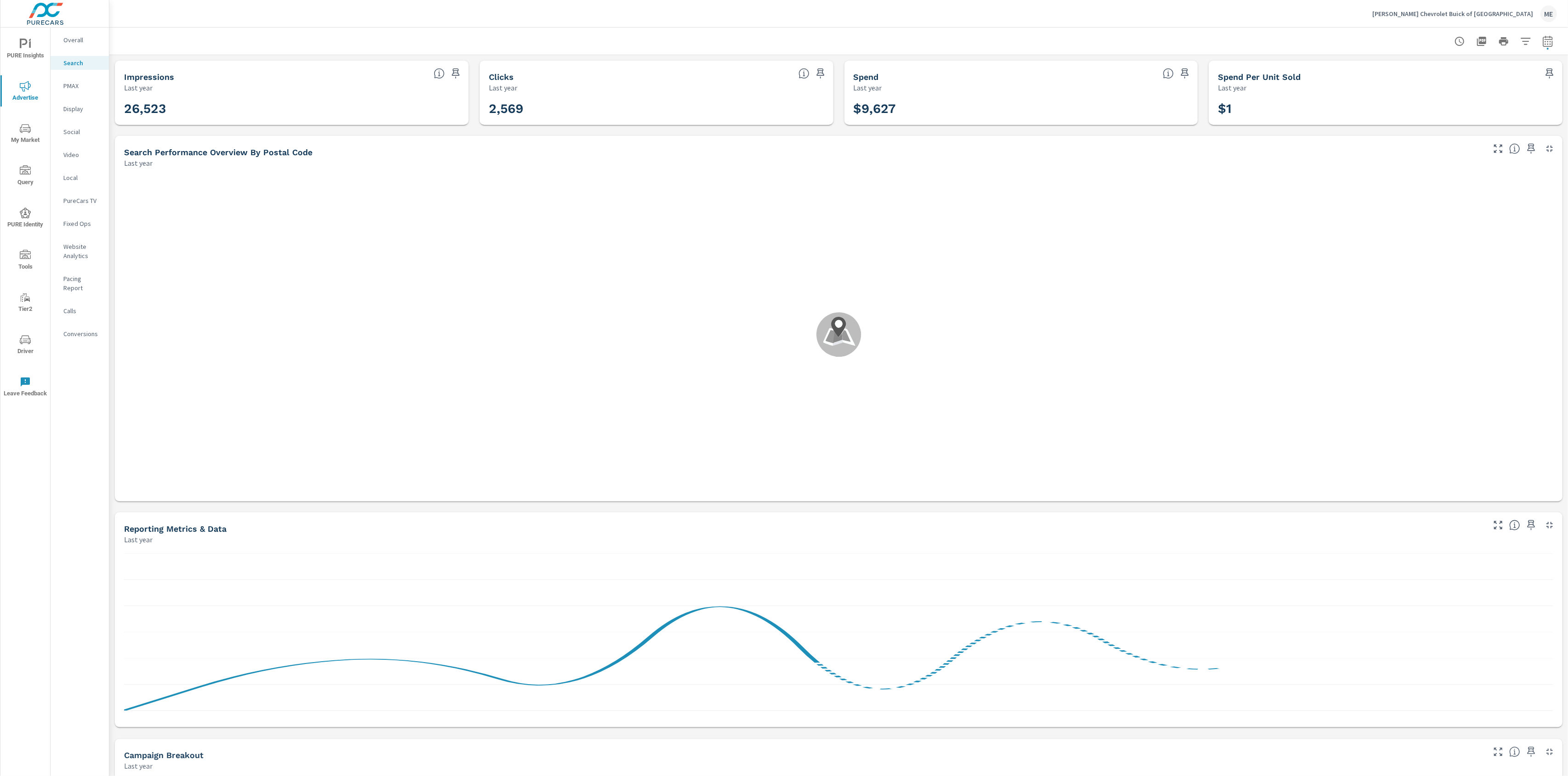
click at [446, 17] on div "[PERSON_NAME] Chevrolet Buick of [GEOGRAPHIC_DATA] ME" at bounding box center [838, 14] width 1436 height 27
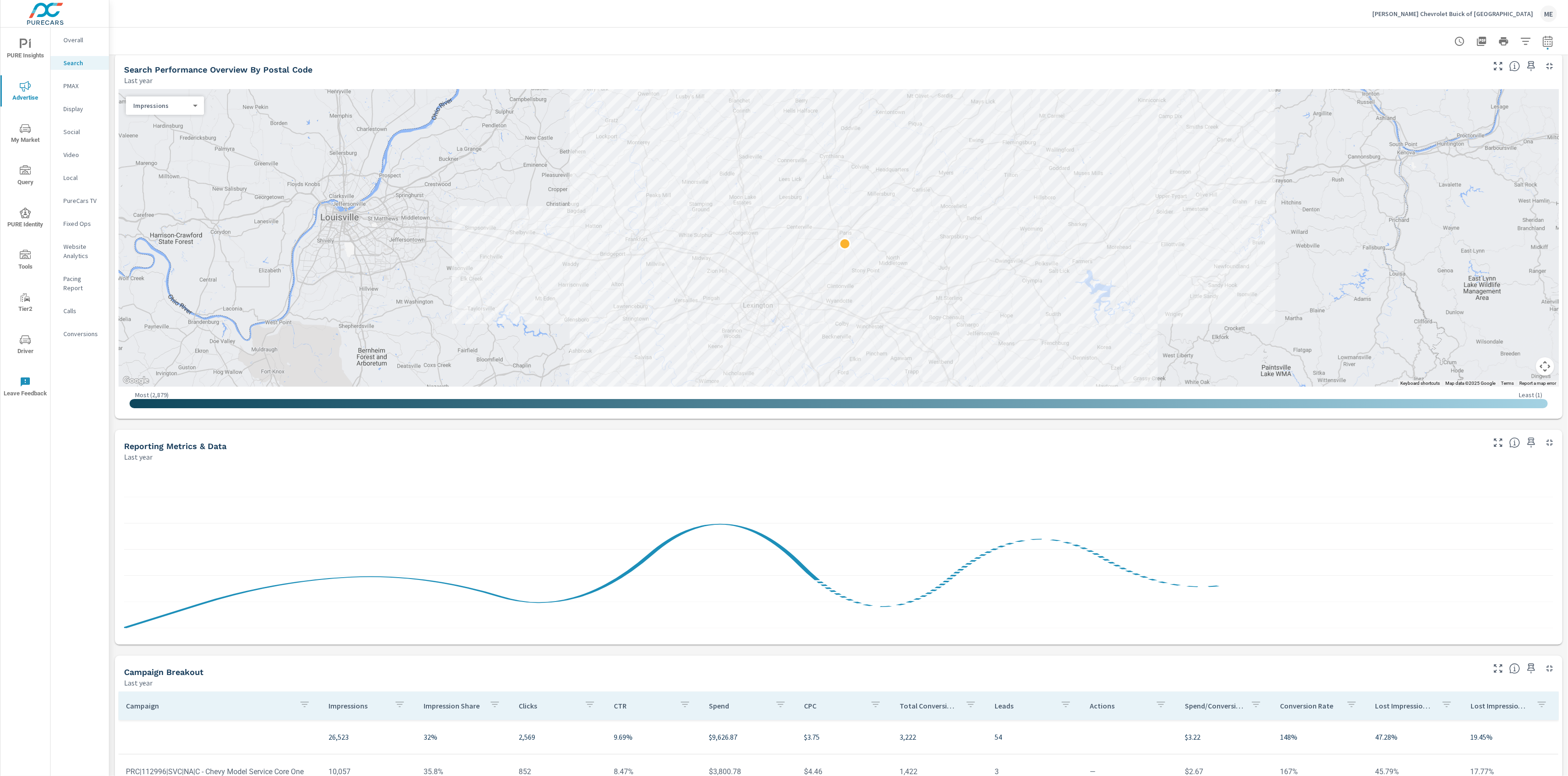
scroll to position [258, 0]
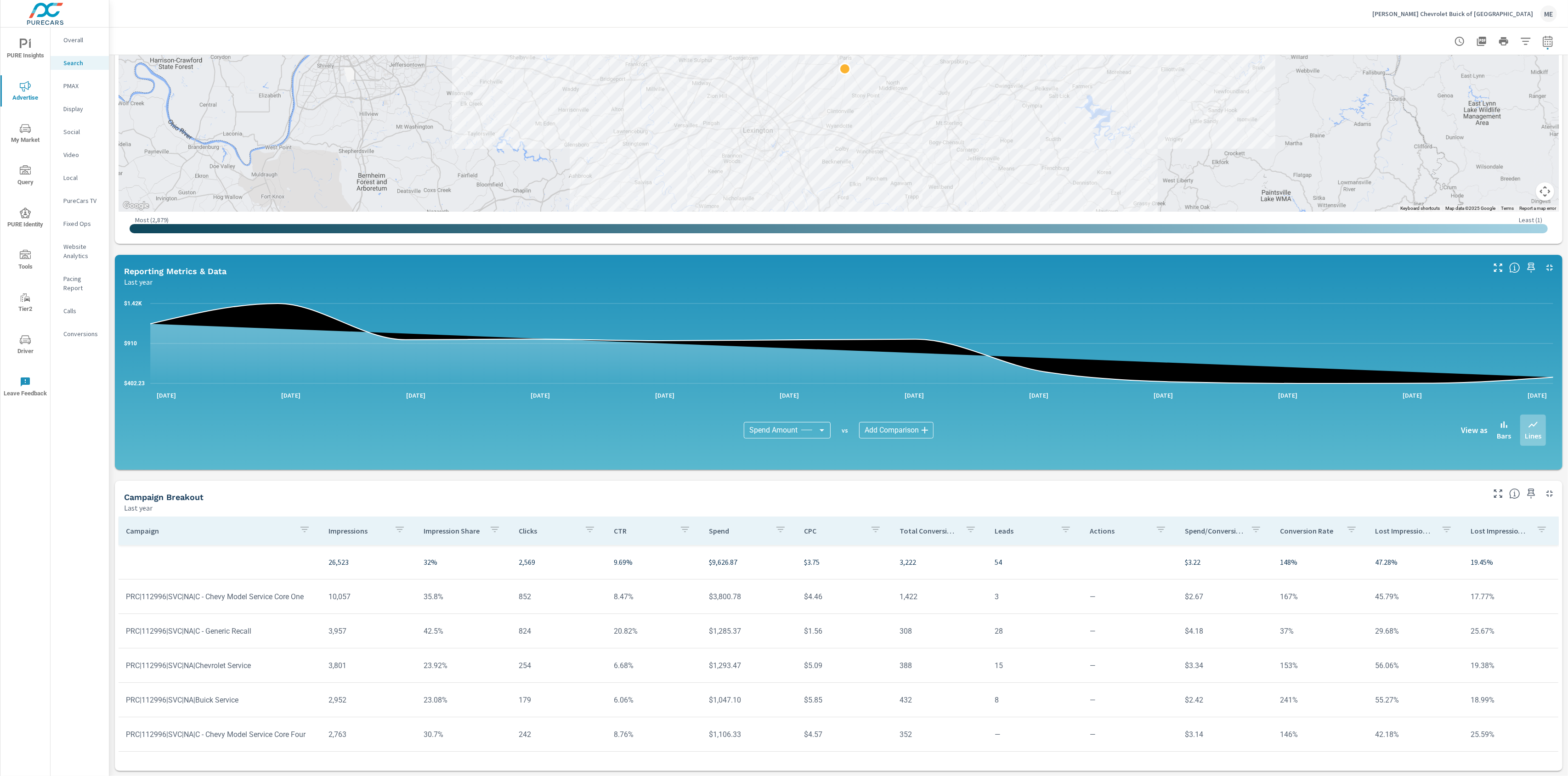
click at [779, 25] on div "[PERSON_NAME] Chevrolet Buick of [GEOGRAPHIC_DATA] ME" at bounding box center [838, 14] width 1436 height 27
click at [25, 171] on icon "nav menu" at bounding box center [24, 170] width 11 height 9
